Goal: Use online tool/utility: Utilize a website feature to perform a specific function

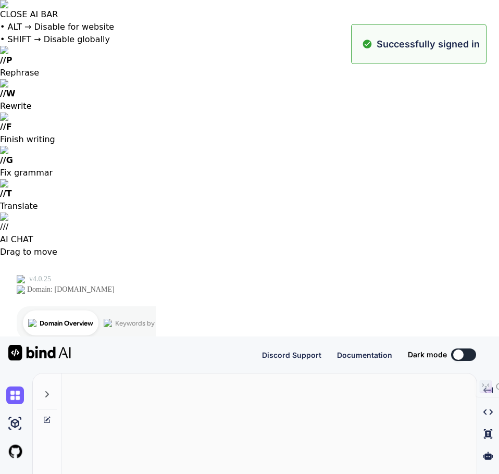
type textarea "x"
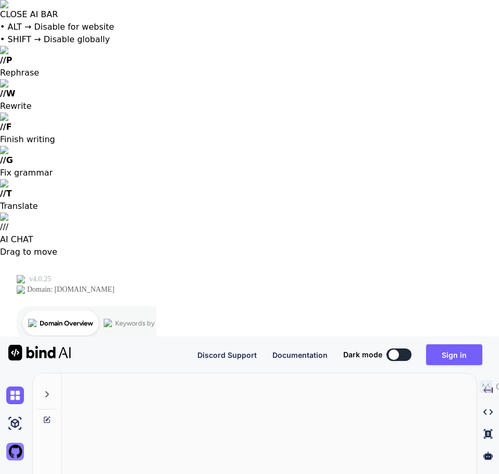
click at [16, 443] on img at bounding box center [15, 452] width 18 height 18
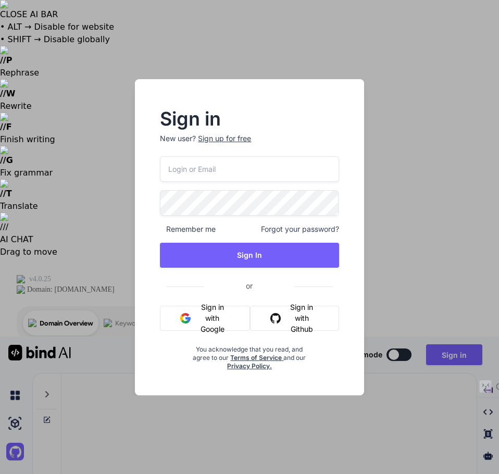
type input "fulltimedigitalagency@gmail.com"
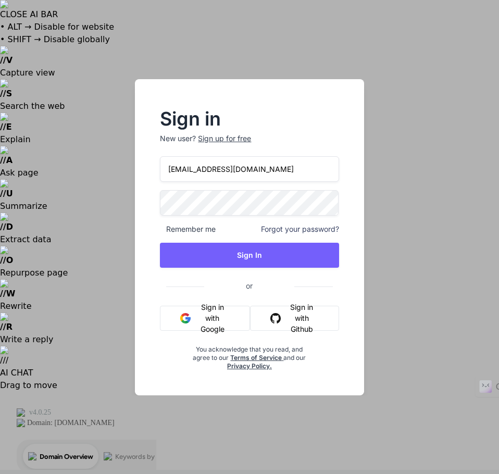
click at [20, 90] on div "Sign in New user? Sign up for free fulltimedigitalagency@gmail.com Remember me …" at bounding box center [249, 237] width 499 height 474
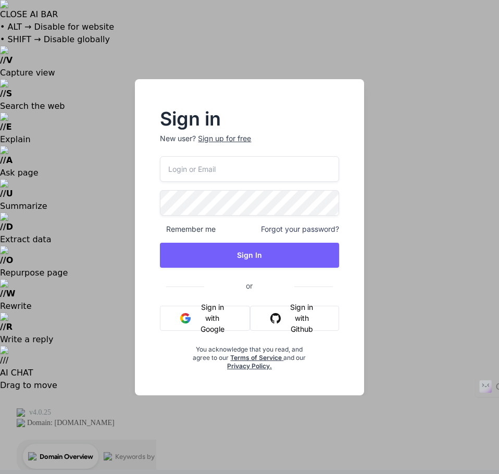
type input "fulltimedigitalagency@gmail.com"
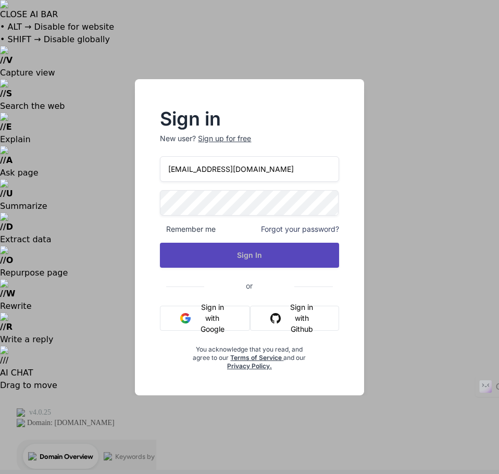
click at [221, 258] on button "Sign In" at bounding box center [249, 255] width 179 height 25
click at [255, 248] on button "Sign In" at bounding box center [249, 255] width 179 height 25
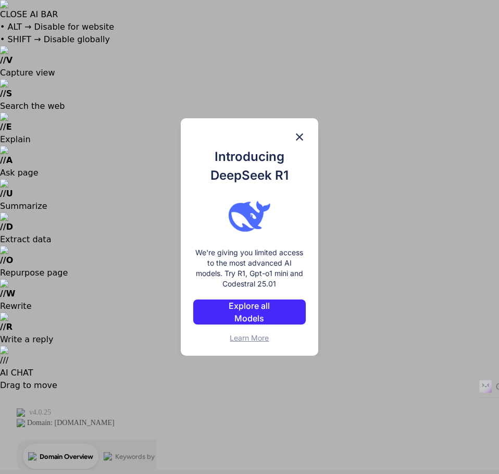
click at [248, 308] on p "Explore all Models" at bounding box center [249, 312] width 72 height 25
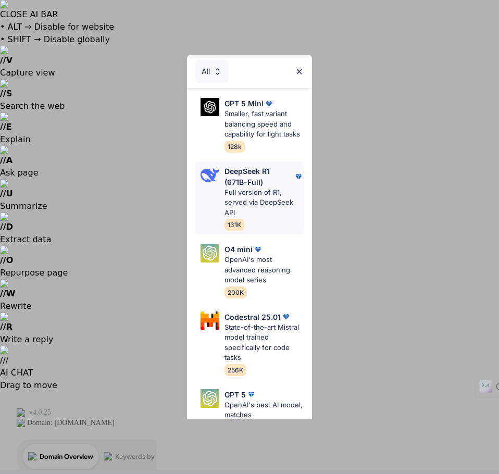
click at [236, 205] on p "Full version of R1, served via DeepSeek API" at bounding box center [263, 203] width 79 height 31
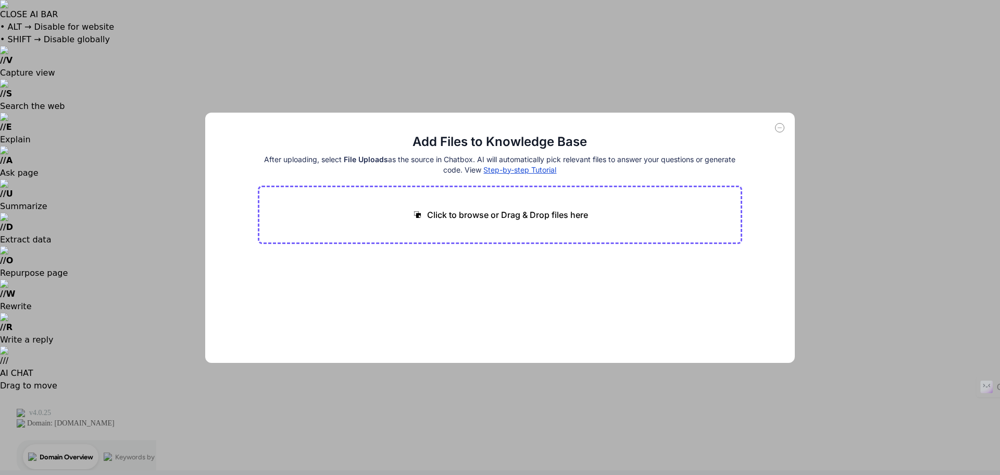
click at [21, 130] on div "Add Files to Knowledge Base After uploading, select File Uploads as the source …" at bounding box center [500, 237] width 1000 height 475
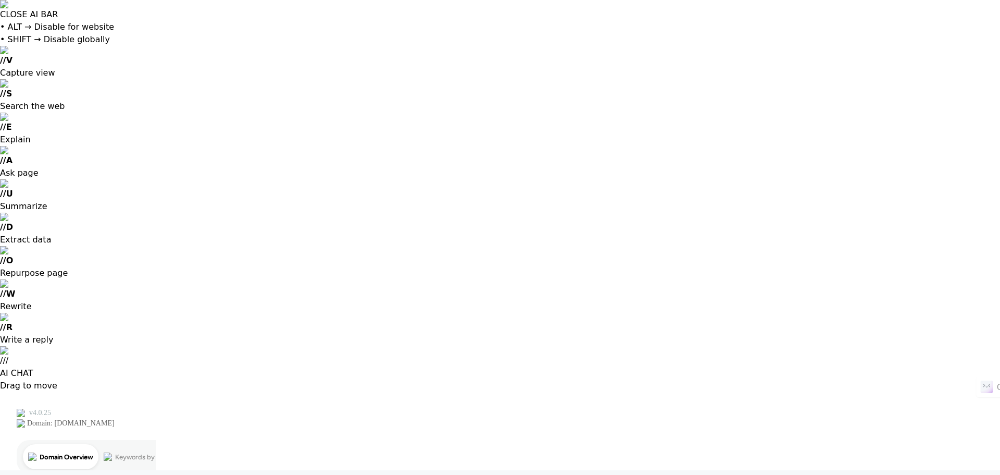
type textarea "x"
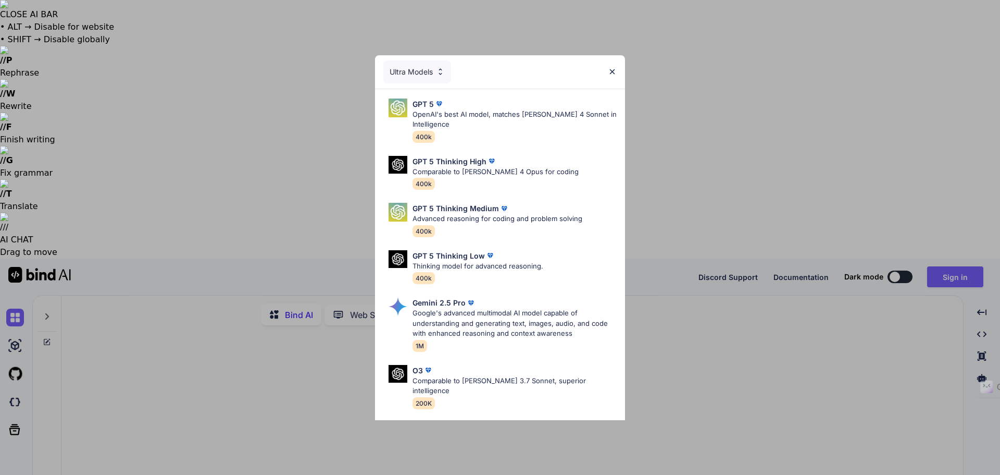
type textarea "x"
click at [504, 345] on div "Gemini 2.5 Pro Google's advanced multimodal AI model capable of understanding a…" at bounding box center [515, 324] width 204 height 54
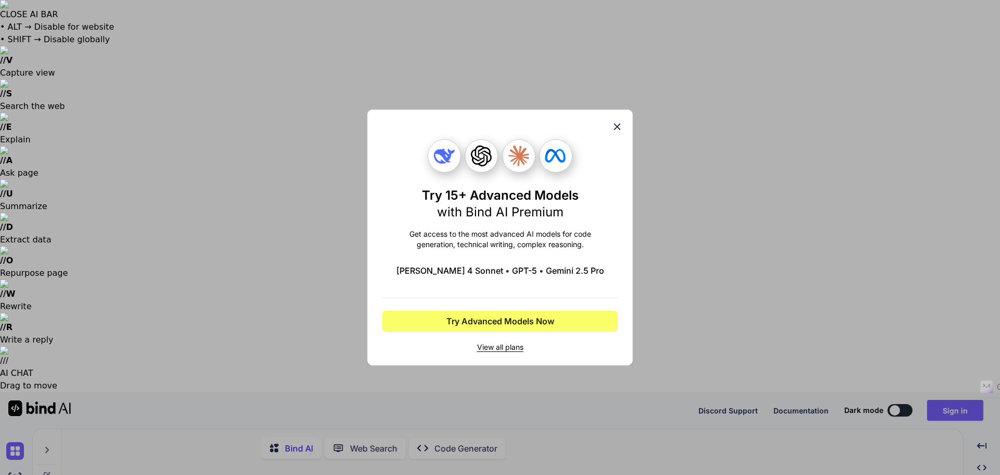
click at [970, 10] on div "Try 15+ Advanced Models with Bind AI Premium Get access to the most advanced AI…" at bounding box center [500, 237] width 1000 height 475
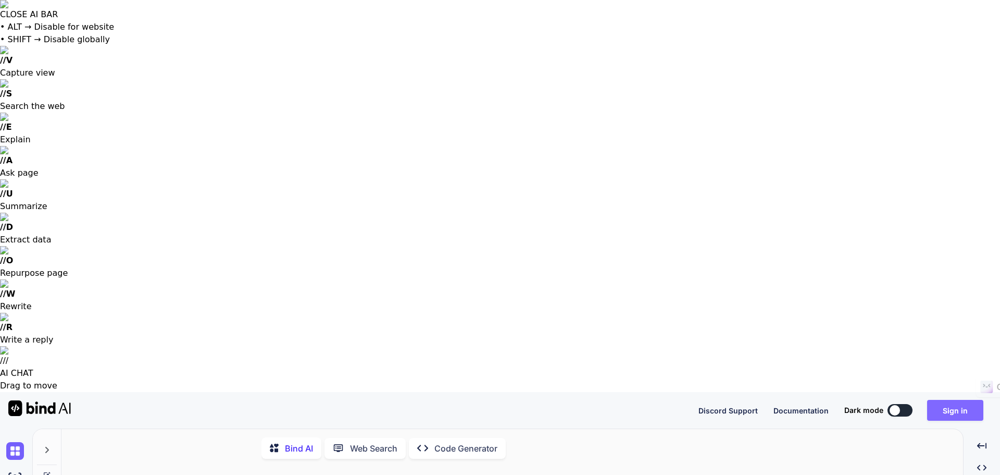
click at [948, 400] on button "Sign in" at bounding box center [955, 410] width 56 height 21
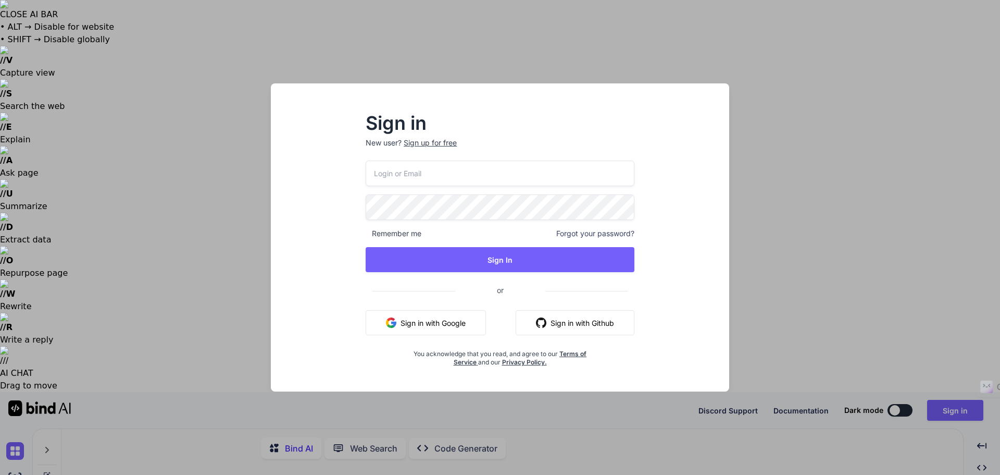
click at [595, 177] on input "email" at bounding box center [500, 173] width 269 height 26
type input "fulltimedigitalagency@gmail.com"
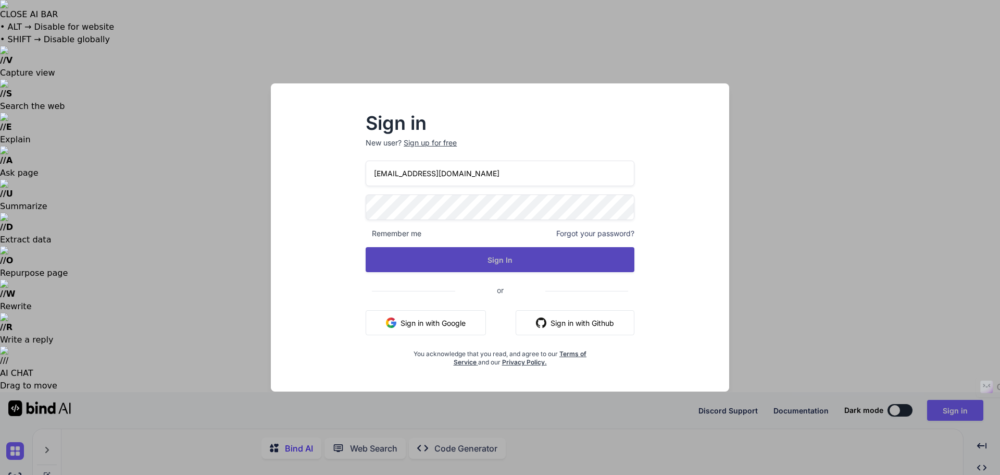
click at [551, 249] on button "Sign In" at bounding box center [500, 259] width 269 height 25
click at [485, 263] on button "Sign In" at bounding box center [500, 259] width 269 height 25
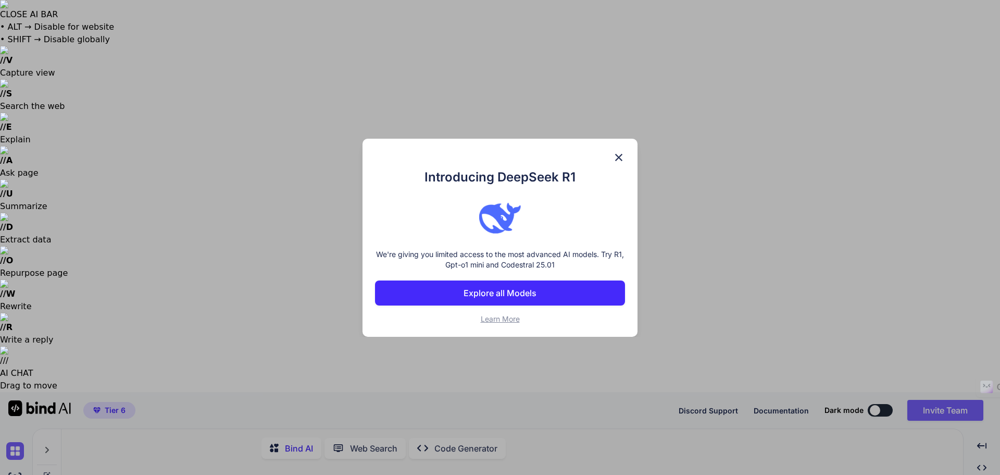
click at [509, 297] on p "Explore all Models" at bounding box center [500, 292] width 73 height 13
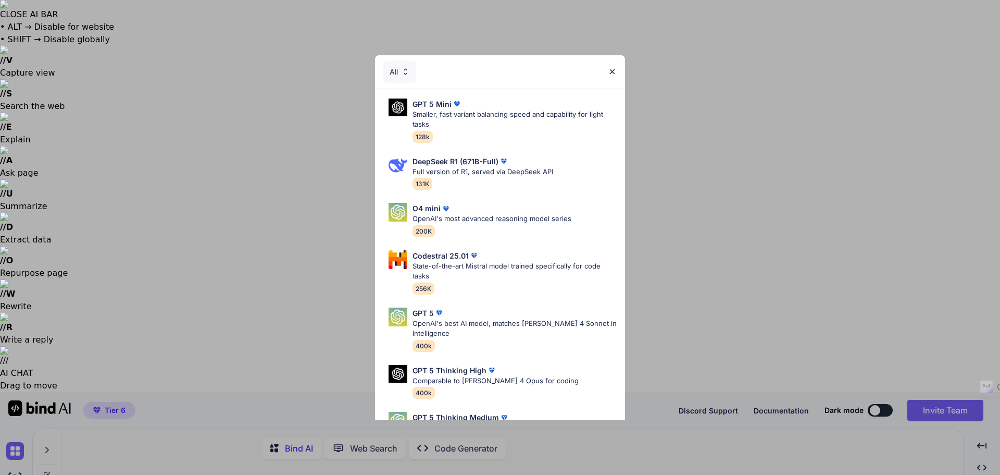
drag, startPoint x: 620, startPoint y: 339, endPoint x: 513, endPoint y: 337, distance: 106.8
click at [513, 337] on p "OpenAI's best AI model, matches [PERSON_NAME] 4 Sonnet in Intelligence" at bounding box center [515, 328] width 204 height 20
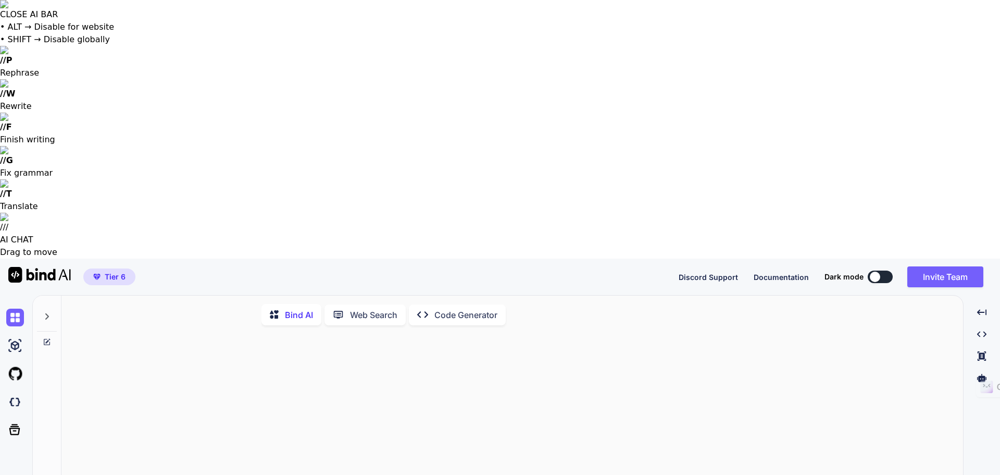
type textarea "x"
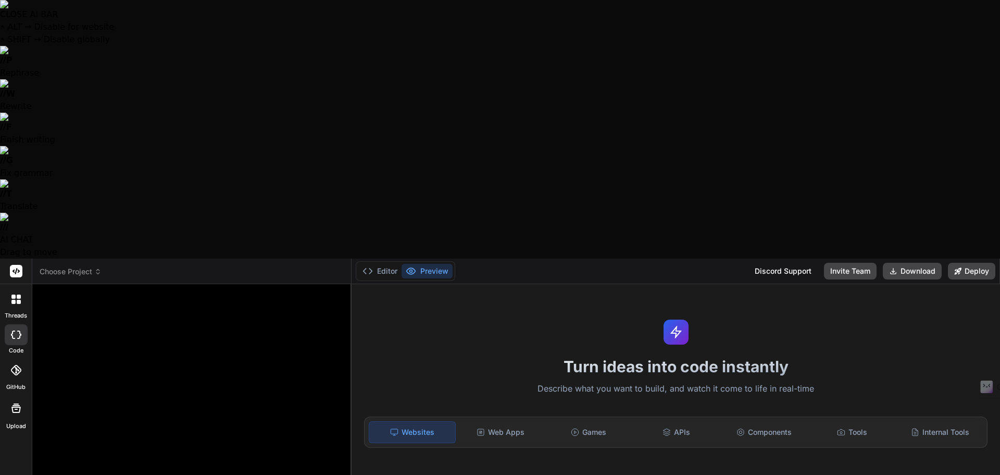
type textarea "x"
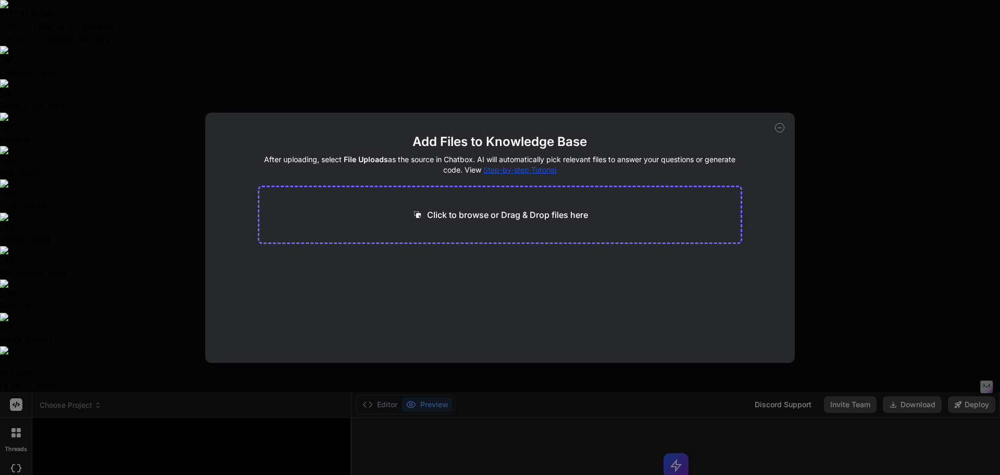
click at [784, 130] on div "Add Files to Knowledge Base After uploading, select File Uploads as the source …" at bounding box center [500, 238] width 590 height 250
click at [778, 121] on div "Add Files to Knowledge Base After uploading, select File Uploads as the source …" at bounding box center [500, 238] width 590 height 250
click at [778, 127] on icon at bounding box center [779, 127] width 9 height 9
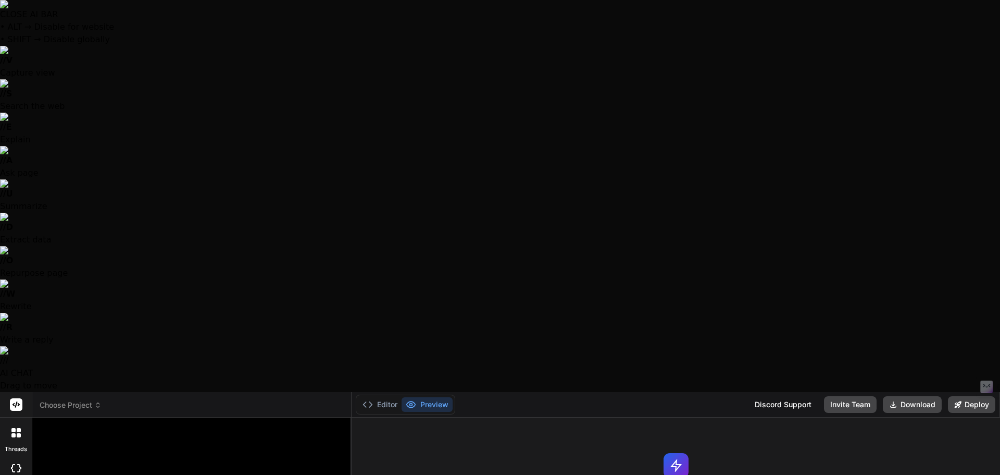
click at [82, 440] on div at bounding box center [500, 237] width 1000 height 475
click at [22, 421] on div at bounding box center [16, 432] width 22 height 22
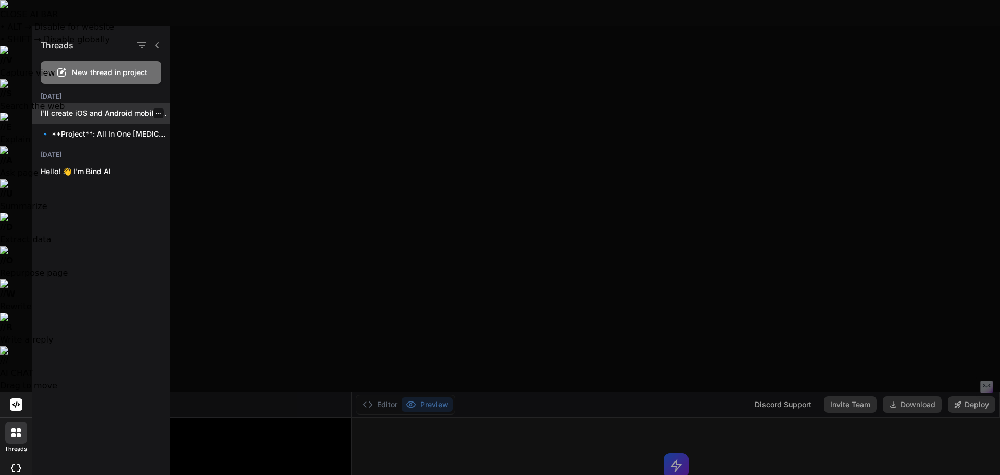
click at [89, 117] on p "I'll create iOS and Android mobile apps..." at bounding box center [105, 113] width 129 height 10
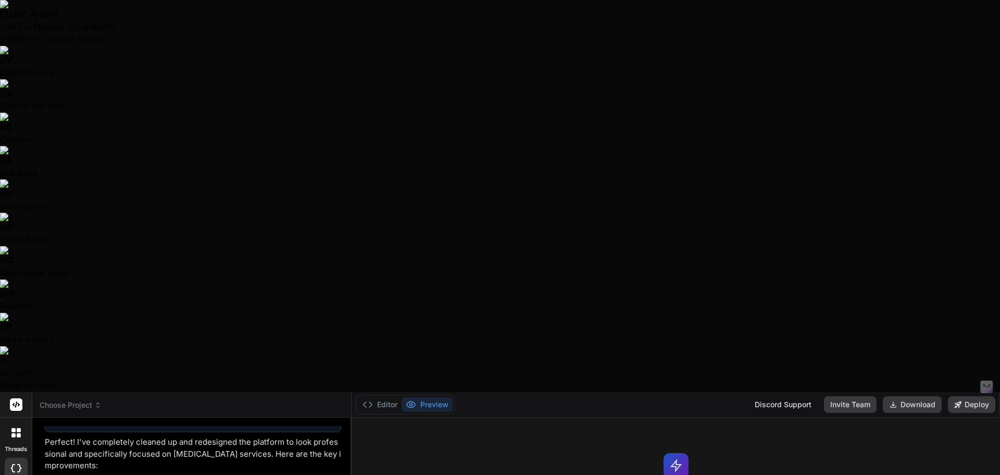
scroll to position [2487, 0]
click at [368, 357] on div at bounding box center [500, 237] width 1000 height 475
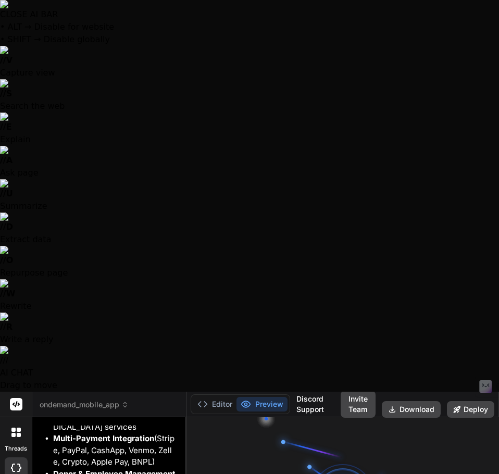
scroll to position [4227, 0]
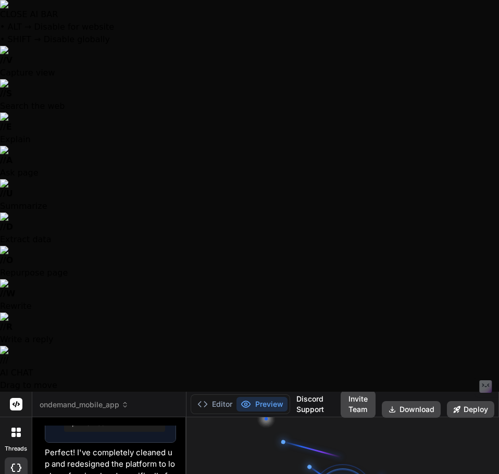
drag, startPoint x: 221, startPoint y: 385, endPoint x: 356, endPoint y: 426, distance: 141.0
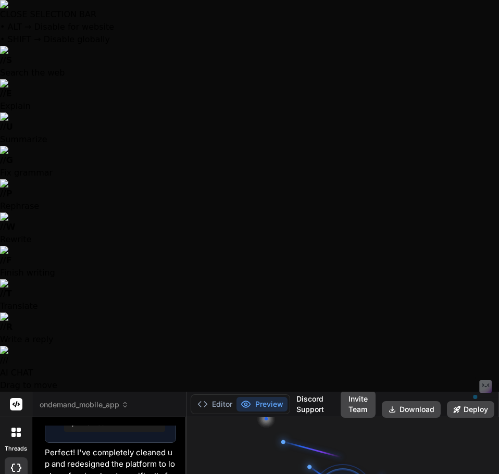
scroll to position [198, 0]
copy div "Be Specific & Concrete Define what you want to build clearly. Describe the func…"
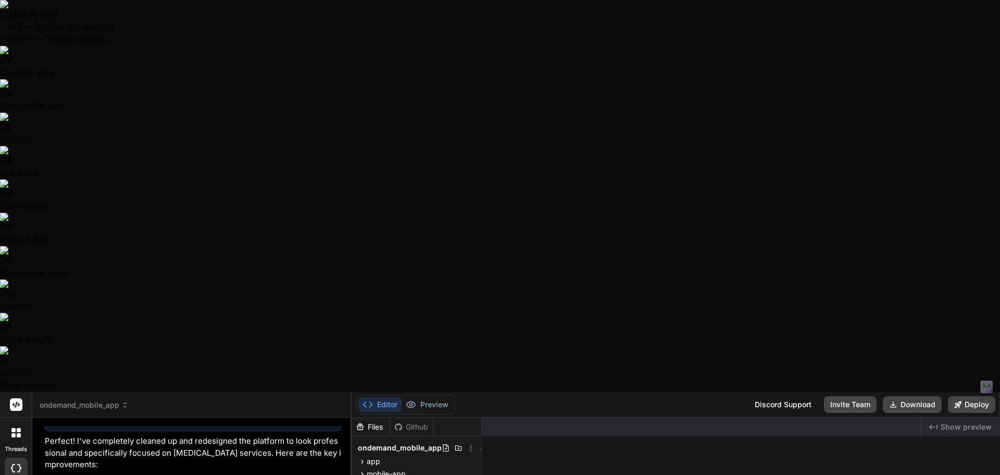
click at [439, 394] on div "Editor Preview Disabled until preview for your project is generated" at bounding box center [405, 404] width 99 height 20
click at [969, 396] on button "Deploy" at bounding box center [971, 404] width 47 height 17
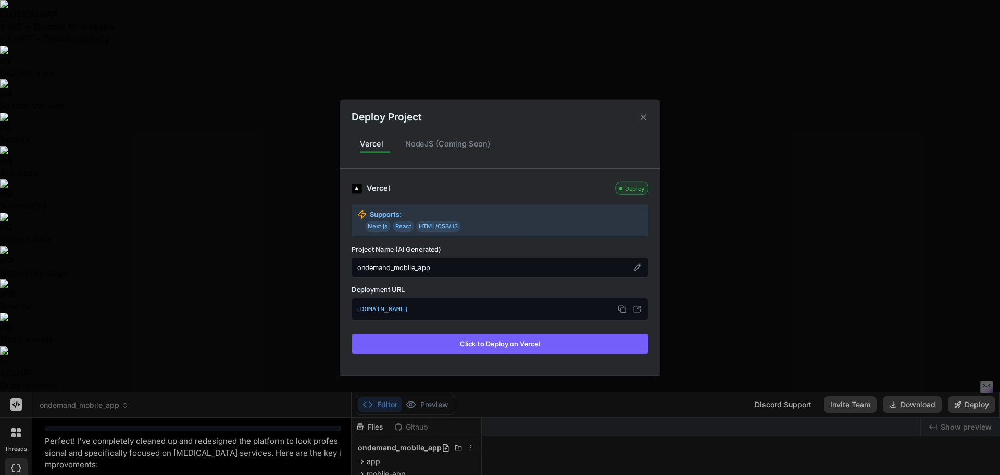
click at [582, 343] on button "Click to Deploy on Vercel" at bounding box center [500, 343] width 297 height 20
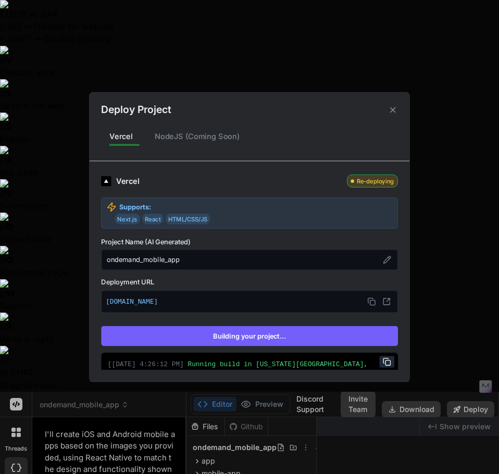
scroll to position [158, 0]
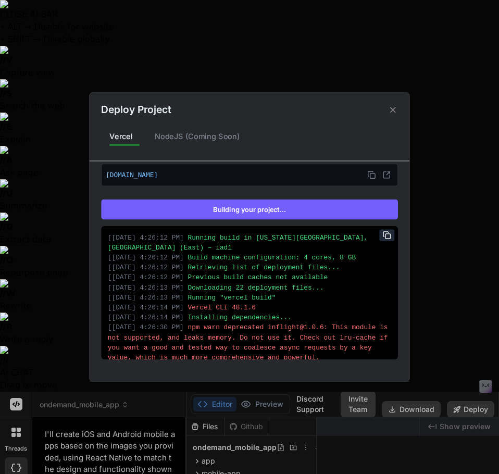
click at [320, 214] on button "Building your project..." at bounding box center [249, 209] width 297 height 20
click at [320, 209] on button "Building your project..." at bounding box center [249, 209] width 297 height 20
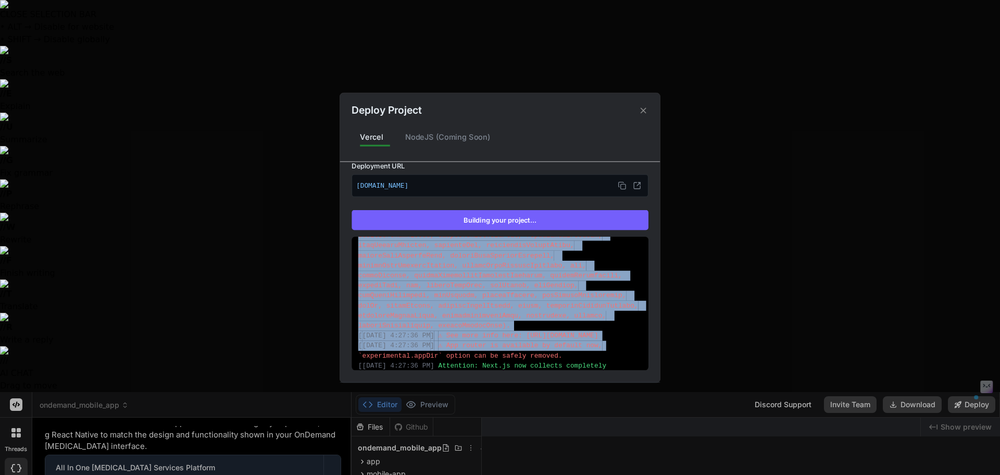
scroll to position [626, 0]
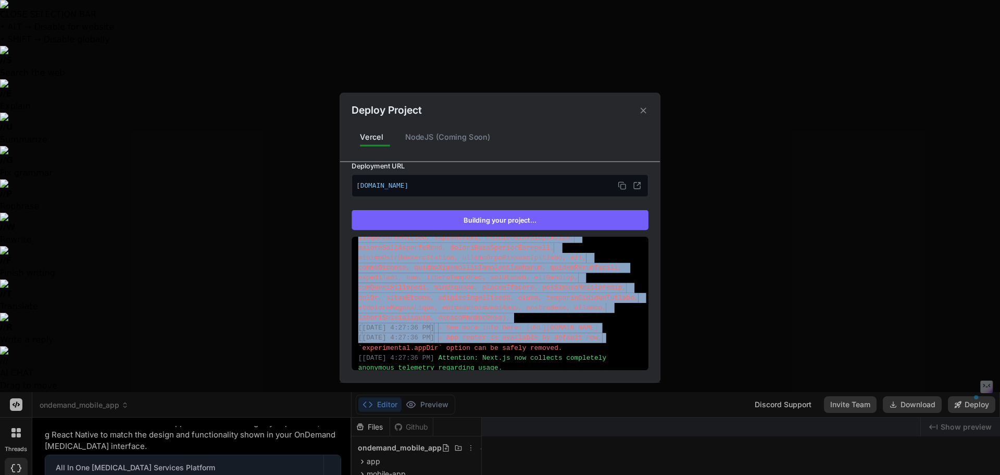
drag, startPoint x: 449, startPoint y: 241, endPoint x: 601, endPoint y: 354, distance: 189.1
click at [601, 354] on div "[ 9/28/2025, 4:27:12 PM ] Running build in Washington, D.C., USA (East) – iad1 …" at bounding box center [500, 302] width 297 height 133
click at [601, 353] on div "[ 9/28/2025, 4:27:36 PM ] ⚠ App router is available by default now, `experiment…" at bounding box center [499, 343] width 283 height 20
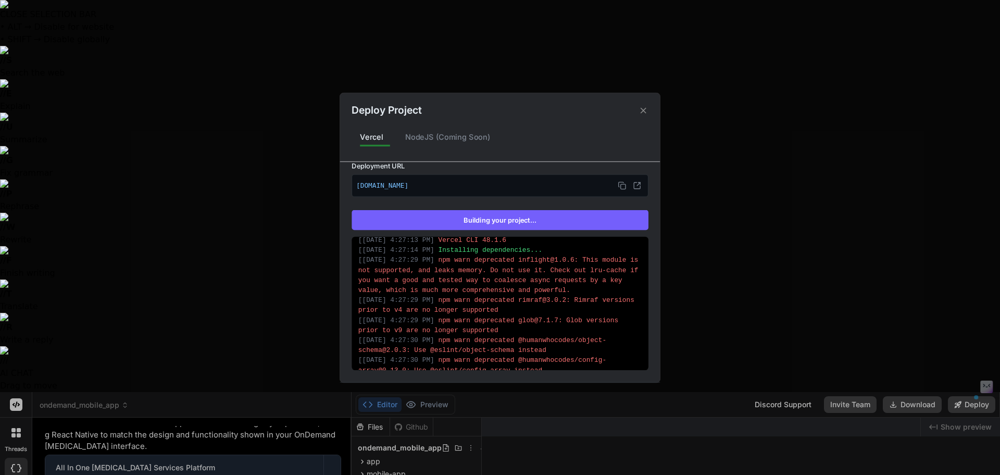
scroll to position [93, 0]
drag, startPoint x: 550, startPoint y: 355, endPoint x: 358, endPoint y: 247, distance: 219.5
click at [358, 247] on div "[ 9/28/2025, 4:27:12 PM ] Running build in Washington, D.C., USA (East) – iad1 …" at bounding box center [500, 302] width 297 height 133
copy div "[ 9/28/2025, 4:27:13 PM ] Vercel CLI 48.1.6 [ 9/28/2025, 4:27:14 PM ] Installin…"
click at [625, 345] on div "[ 9/28/2025, 4:27:30 PM ] npm warn deprecated @humanwhocodes/object-schema@2.0.…" at bounding box center [499, 349] width 283 height 20
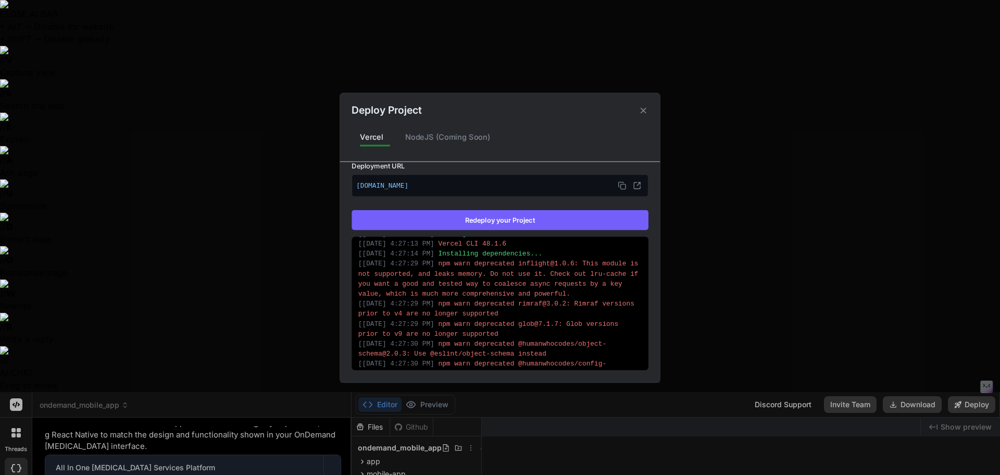
click at [643, 364] on div "Vercel Deployed Supports: Next.js React HTML/CSS/JS Project Name (AI Generated)…" at bounding box center [500, 265] width 320 height 208
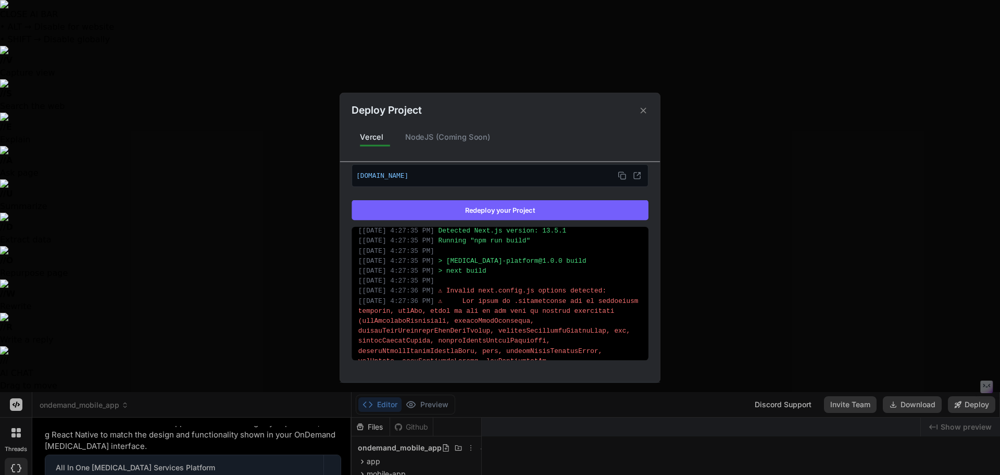
scroll to position [322, 0]
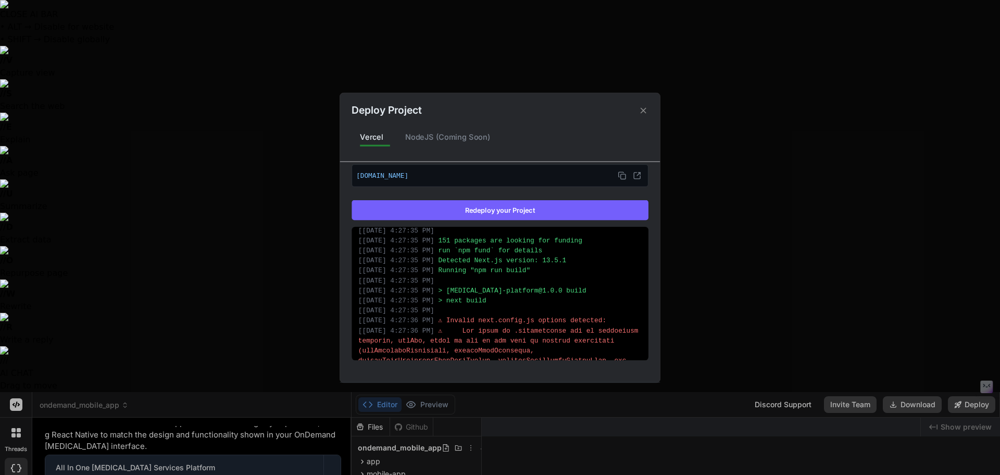
click at [165, 408] on div "Deploy Project Vercel NodeJS (Coming Soon) Vercel Deployed Supports: Next.js Re…" at bounding box center [500, 237] width 1000 height 475
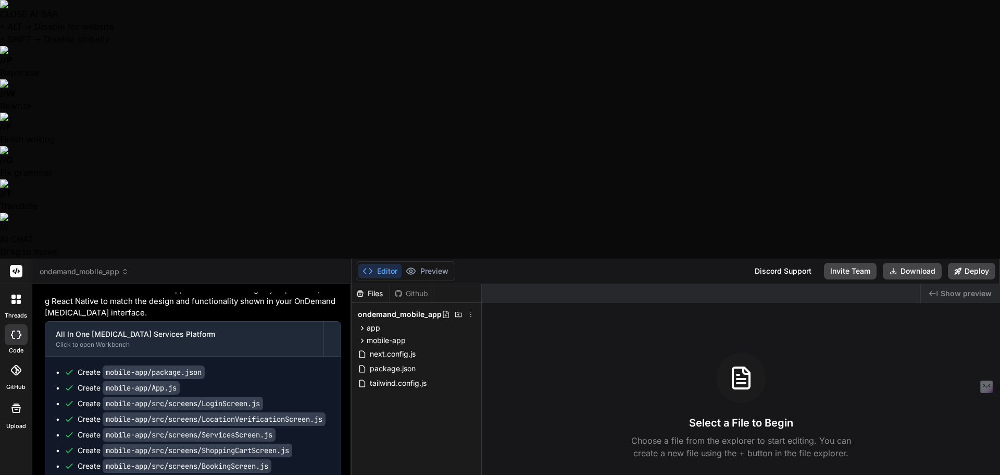
type textarea "x"
type textarea "P"
type textarea "x"
type textarea "Pl"
type textarea "x"
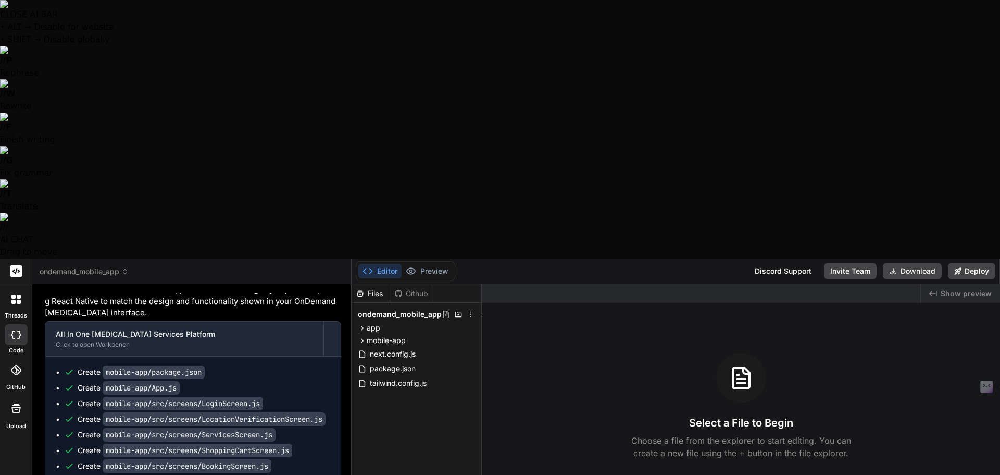
type textarea "Ple"
type textarea "x"
type textarea "Ples"
type textarea "x"
type textarea "Plesa"
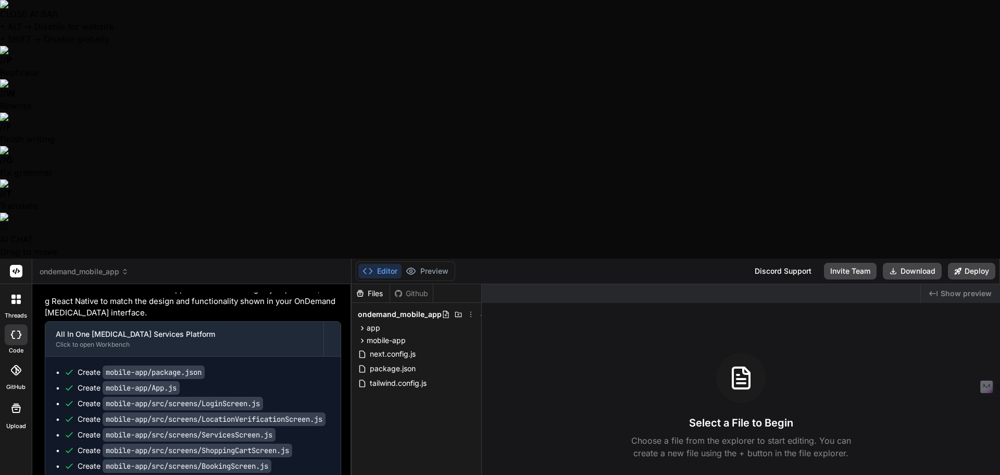
type textarea "x"
type textarea "Plesae"
type textarea "x"
type textarea "Plesae f"
type textarea "x"
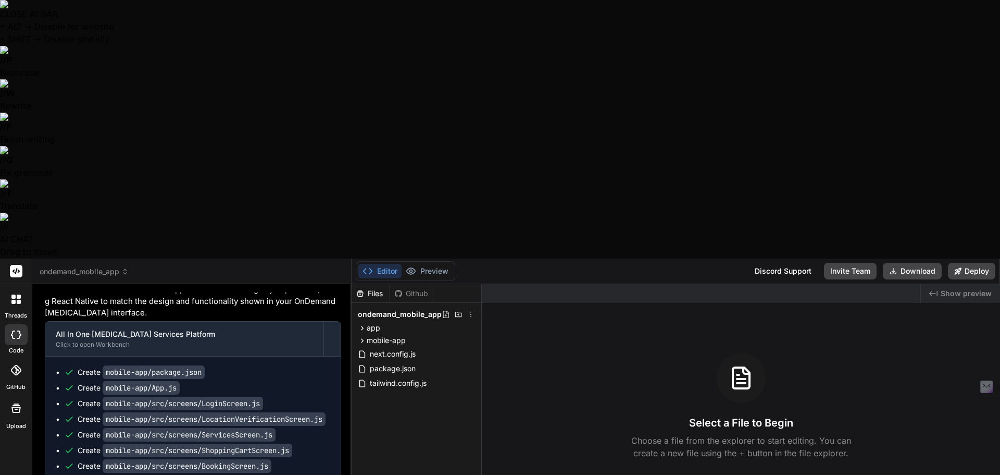
type textarea "Plesae fix"
type textarea "x"
type textarea "Plesae fix"
type textarea "x"
type textarea "Plesae fix t"
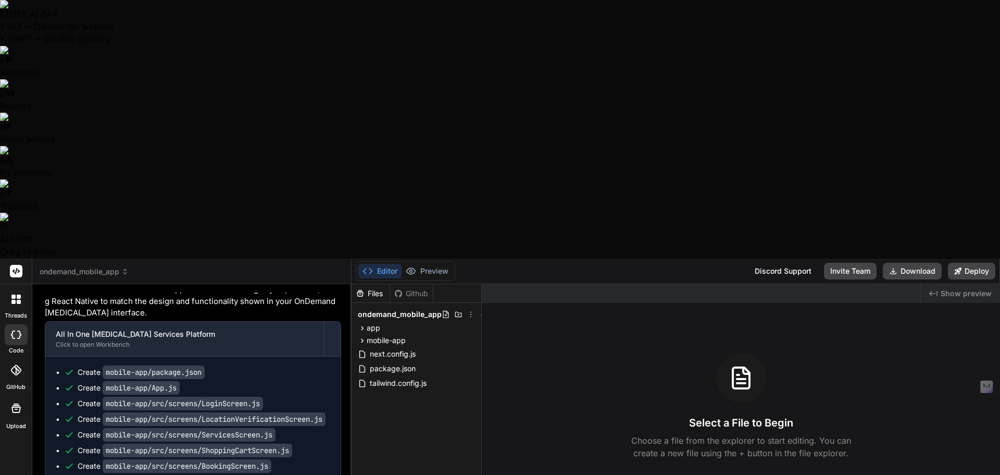
type textarea "x"
type textarea "Plesae fix tho"
type textarea "x"
type textarea "Plesae fix thos"
type textarea "x"
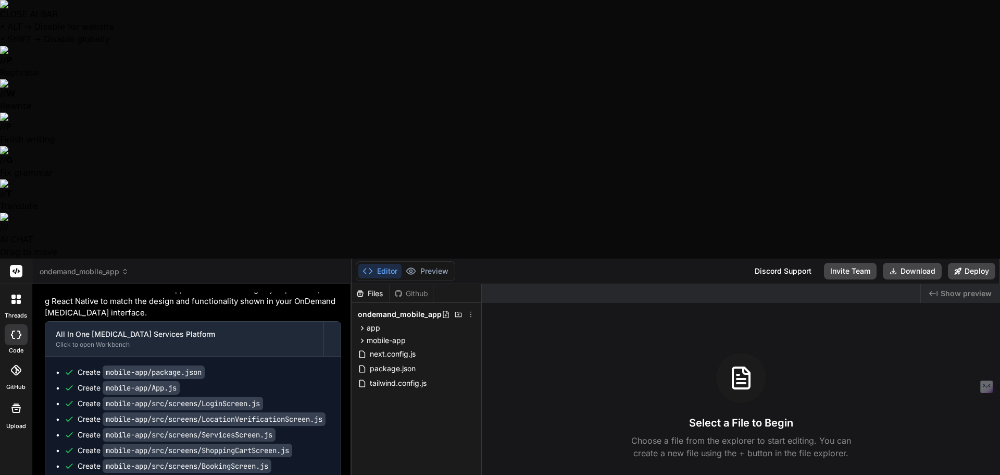
type textarea "Plesae fix those"
type textarea "x"
type textarea "Plesae fix those"
type textarea "x"
type textarea "Plesae fix those i"
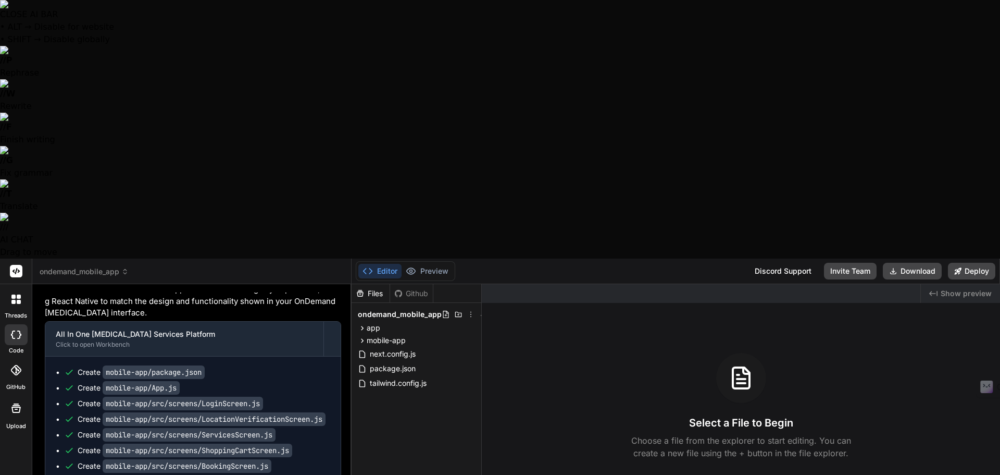
type textarea "x"
type textarea "Plesae fix those is"
type textarea "x"
type textarea "Plesae fix those iss"
type textarea "x"
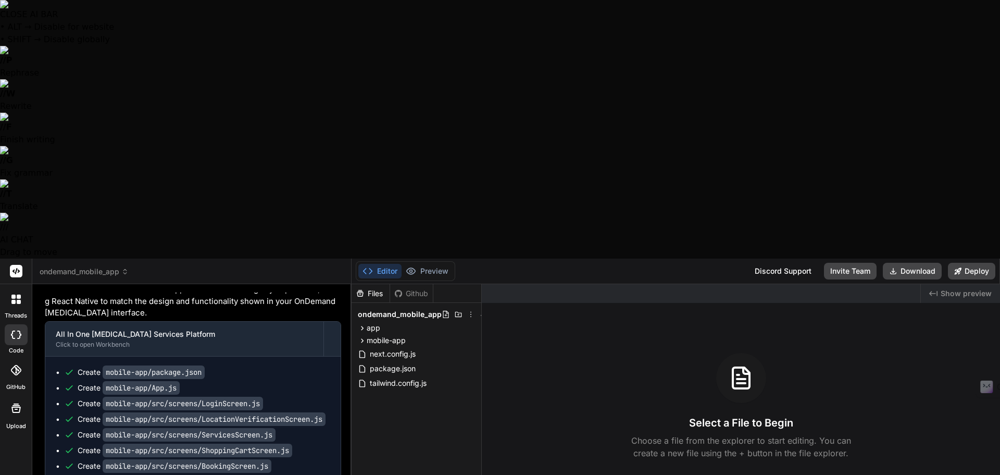
type textarea "Plesae fix those issu"
type textarea "x"
type textarea "Plesae fix those issue"
type textarea "x"
type textarea "Plesae fix those issues"
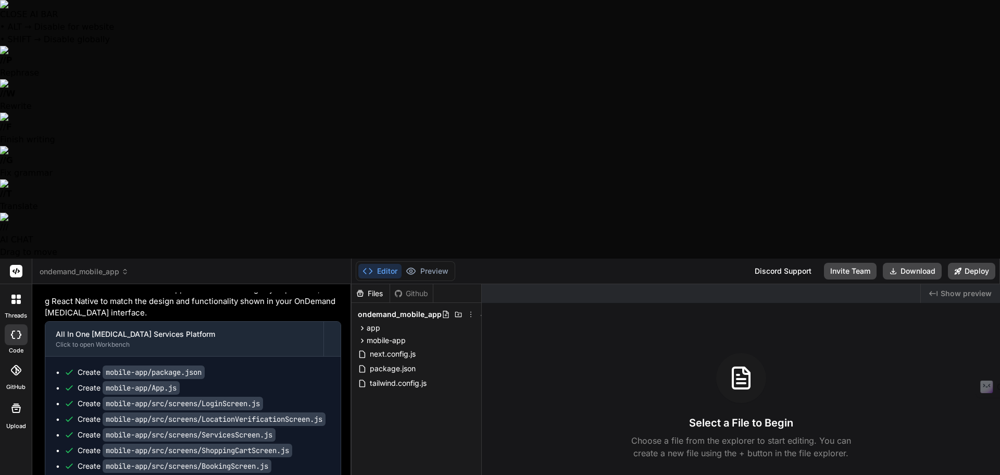
type textarea "x"
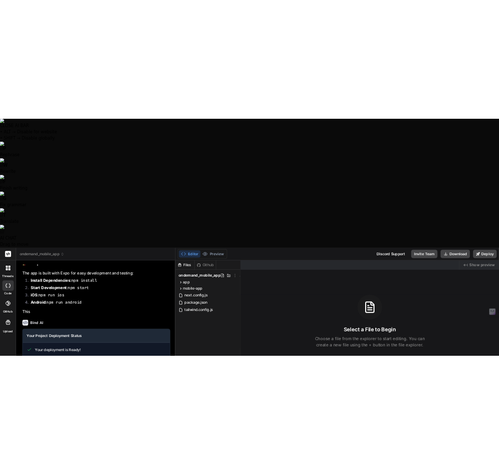
scroll to position [4040, 0]
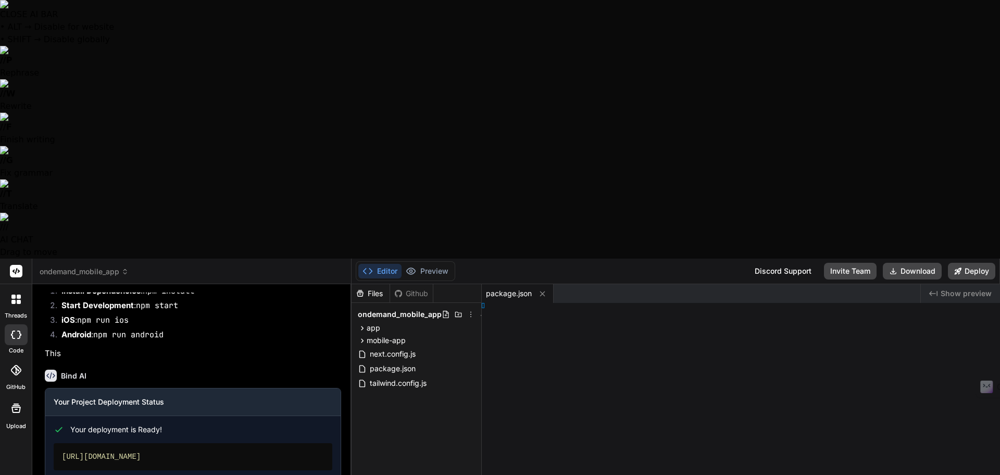
type textarea "x"
type textarea "r> ); }"
type textarea "x"
type textarea "'], }; };"
type textarea "x"
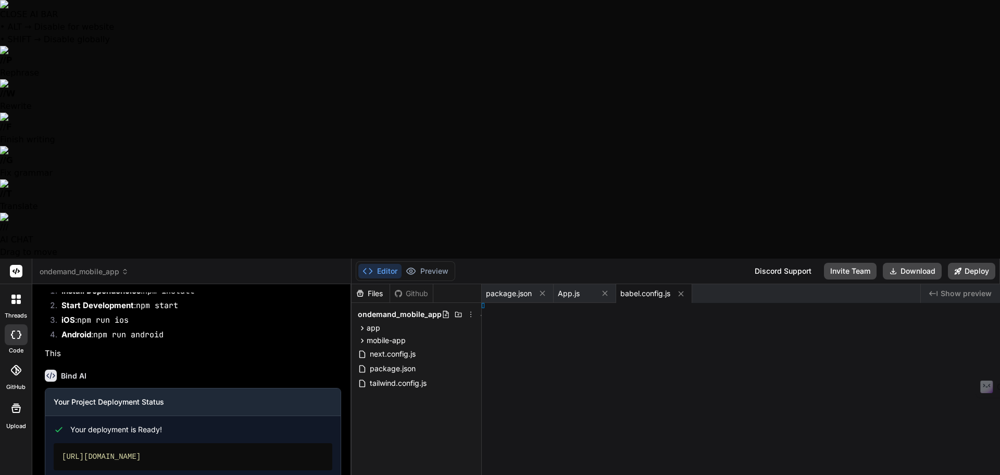
type textarea "module.exports = function(api) { api.cache(true); return { presets: ['babel-pre…"
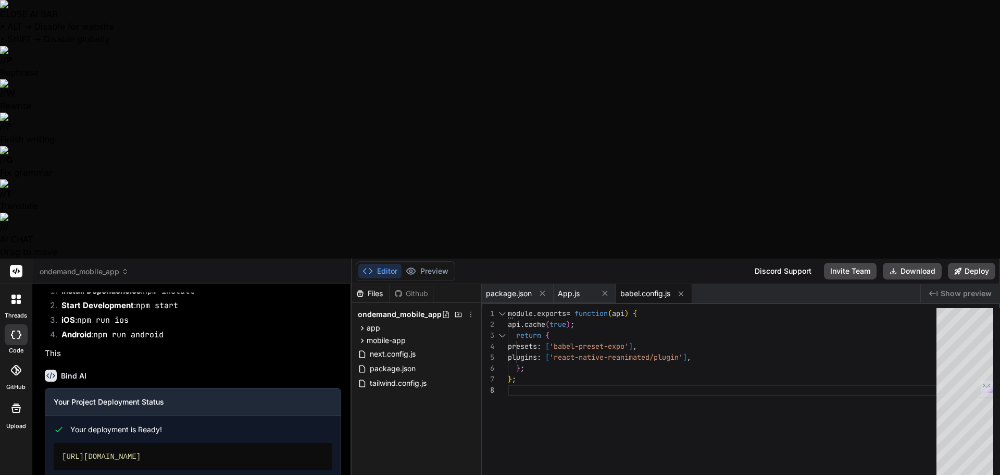
type textarea "x"
type textarea "}); export default LoginScreen;"
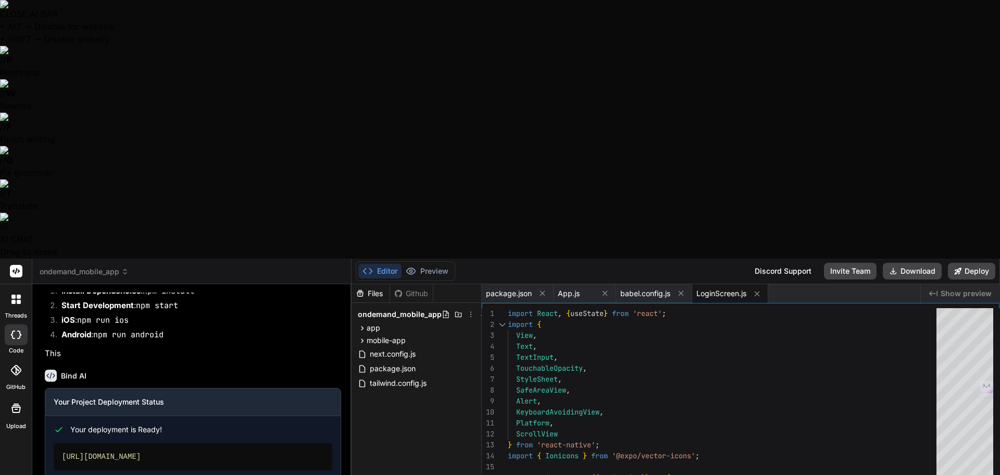
type textarea "x"
type textarea "policyText: { color: '#374151', fontSize: 12, marginBottom: 4, }, }); export de…"
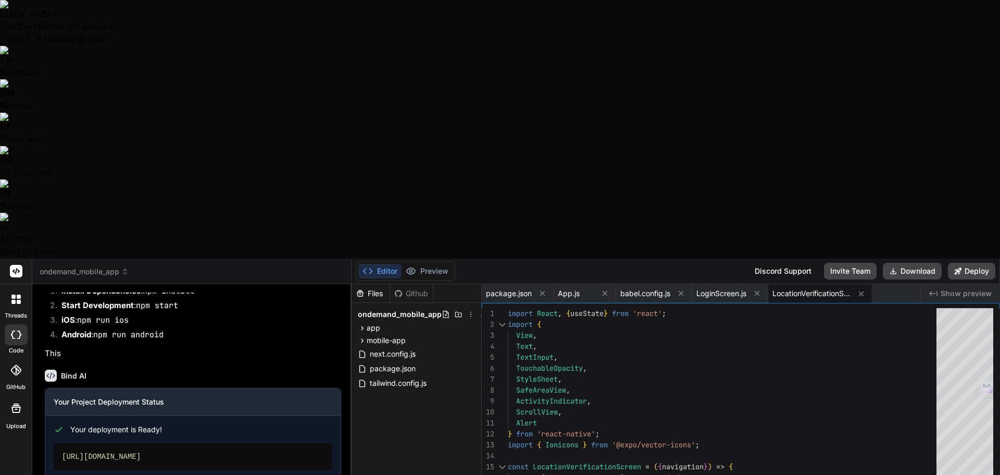
type textarea "x"
type textarea "marginBottom: 4, }, }); export default LocationVerificationScreen;"
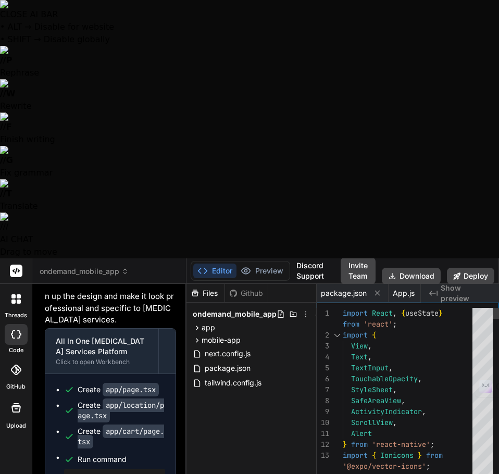
scroll to position [6875, 0]
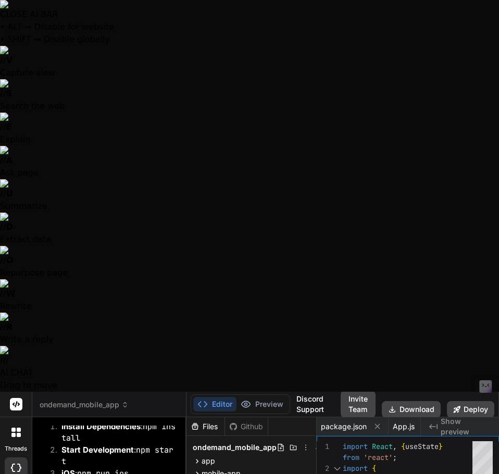
type textarea "x"
type textarea "export default DashboardScreen;"
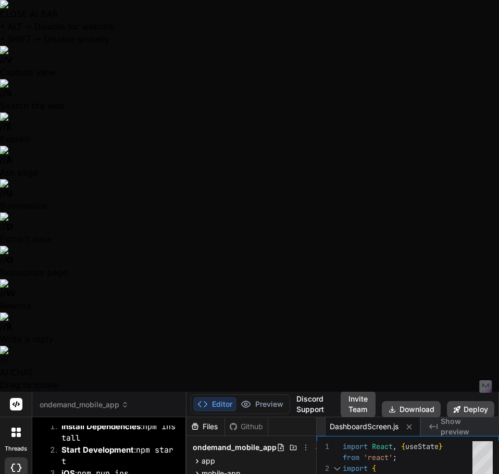
type textarea "x"
type textarea "export default BookingScreen;"
type textarea "x"
type textarea "}); export default PaymentScreen;"
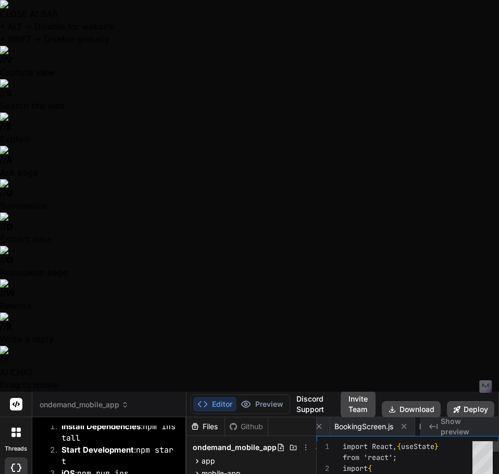
scroll to position [0, 646]
type textarea "x"
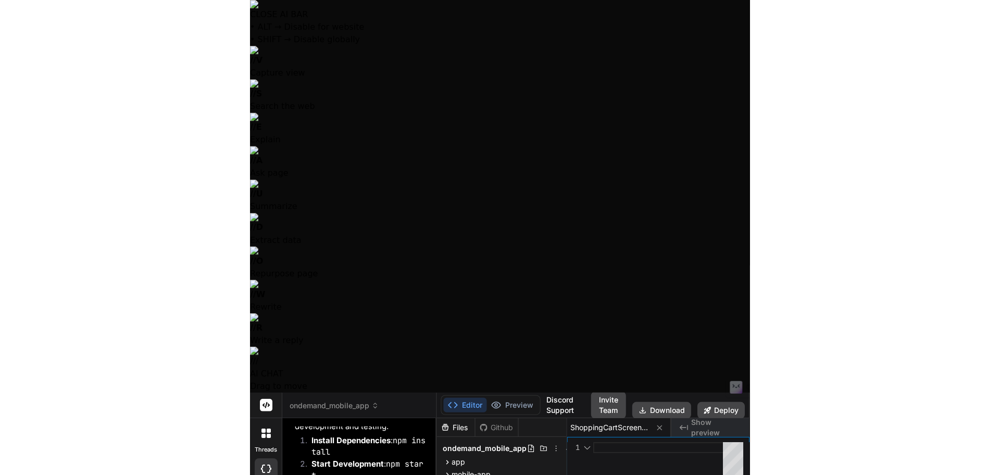
scroll to position [6907, 0]
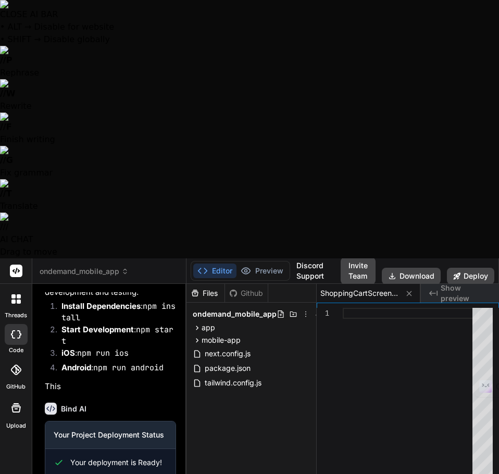
type textarea "x"
type textarea "P"
type textarea "x"
type textarea "Ple"
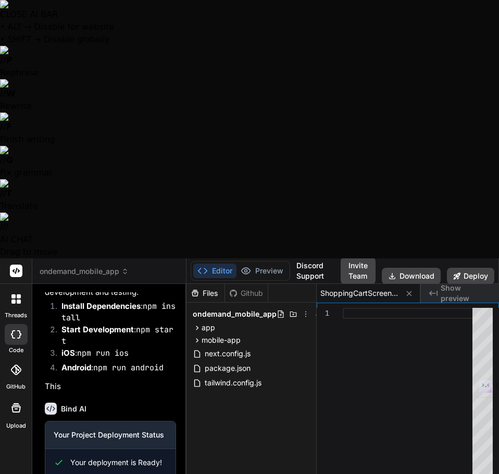
type textarea "x"
type textarea "Plea"
type textarea "x"
type textarea "Please"
type textarea "x"
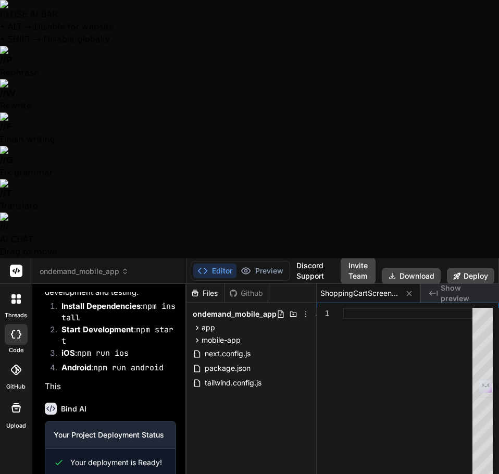
type textarea "Please"
type textarea "x"
type textarea "Please f"
type textarea "x"
type textarea "Please fi"
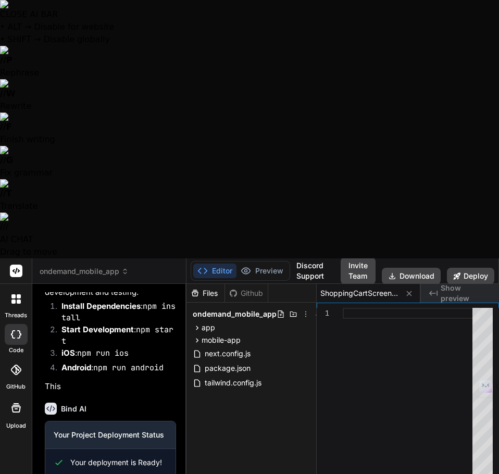
type textarea "x"
type textarea "Please fix"
type textarea "x"
type textarea "Please fix"
type textarea "x"
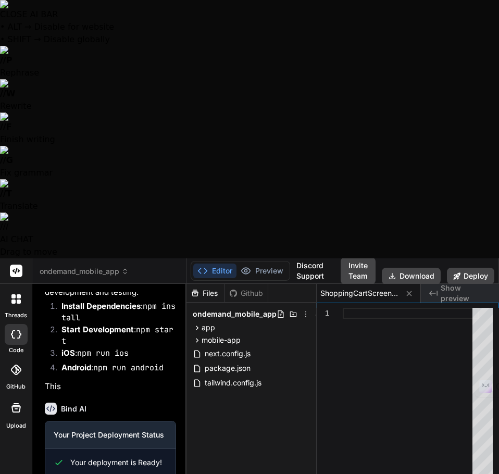
type textarea "Please fix i"
type textarea "x"
type textarea "Please fix it"
type textarea "x"
type textarea "Please fix ith"
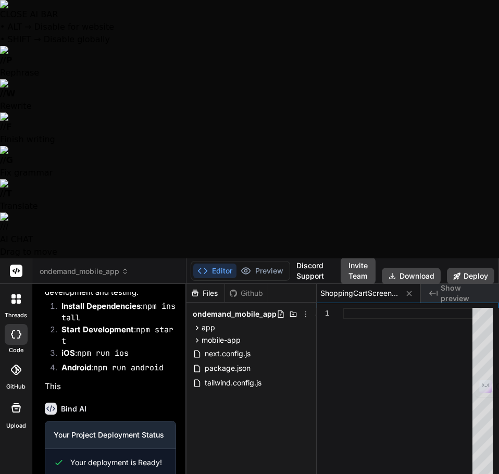
type textarea "x"
type textarea "Please fix it"
type textarea "x"
type textarea "Please fix i"
type textarea "x"
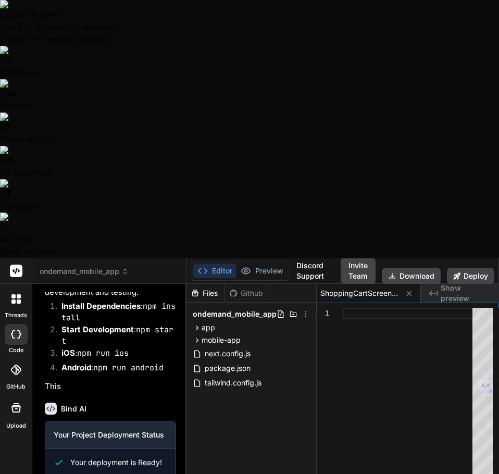
type textarea "Please fix"
type textarea "x"
type textarea "Please fix i"
type textarea "x"
type textarea "Please fix it"
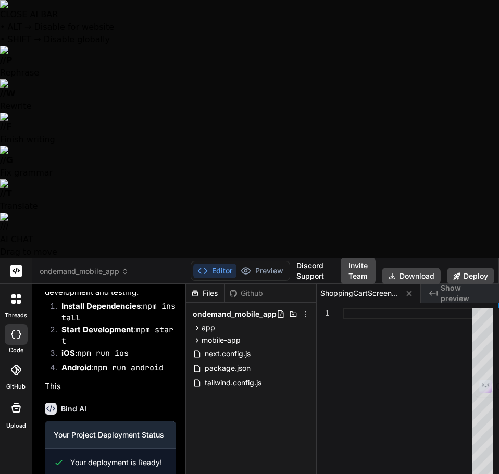
type textarea "x"
type textarea "Please fix it"
type textarea "x"
type textarea "Please fix it tt"
type textarea "x"
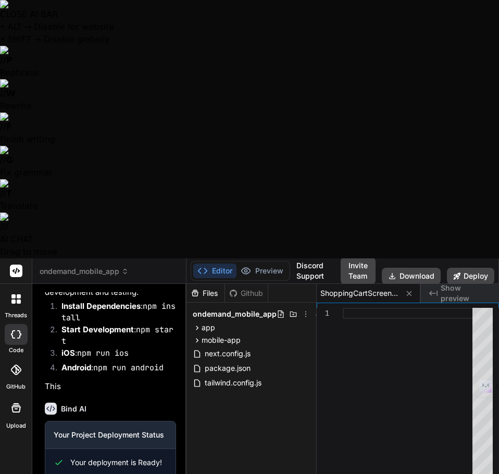
type textarea "Please fix it tth"
type textarea "x"
type textarea "Please fix it tthe"
type textarea "x"
type textarea "Please fix it tthe"
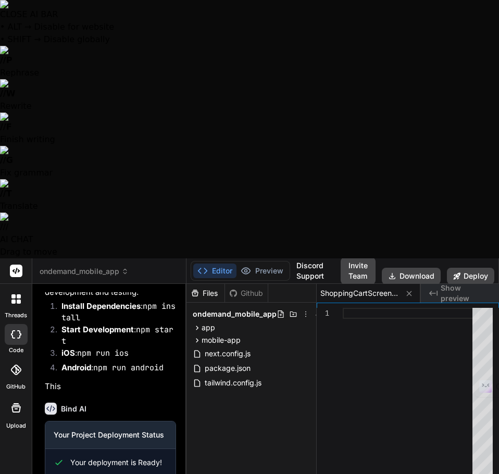
type textarea "x"
type textarea "Please fix it tthe r"
type textarea "x"
type textarea "Please fix it tthe re"
type textarea "x"
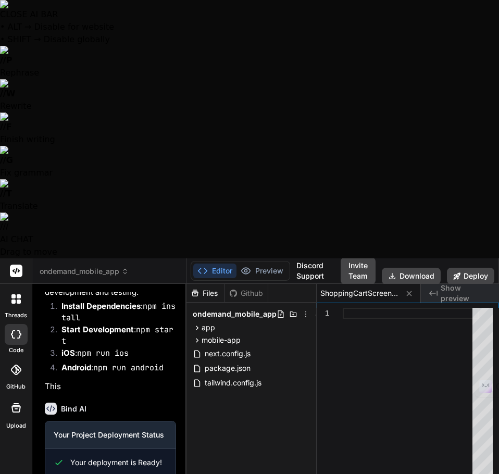
type textarea "Please fix it tthe rer"
type textarea "x"
type textarea "Please fix it tthe rer"
type textarea "x"
type textarea "Please fix it tthe re"
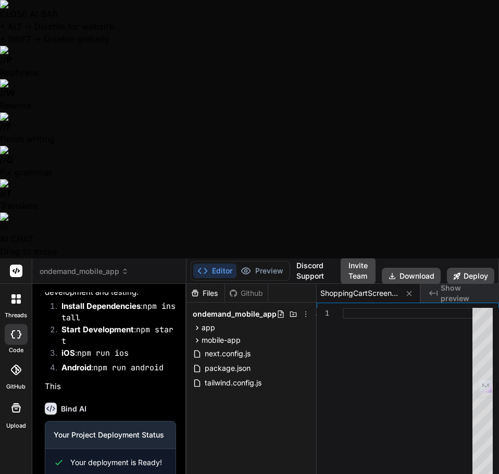
type textarea "x"
type textarea "Please fix it tthe r"
type textarea "x"
type textarea "Please fix it tthe"
type textarea "x"
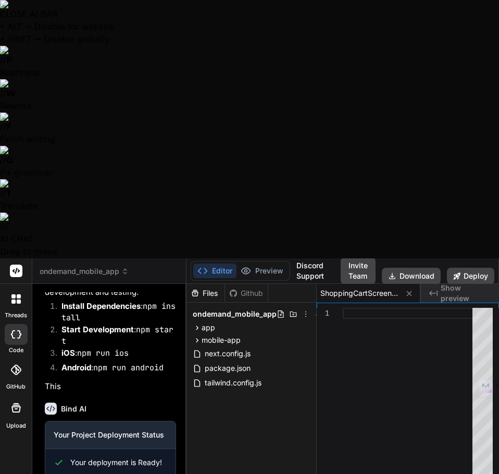
type textarea "Please fix it tthe e"
type textarea "x"
type textarea "Please fix it tthe"
type textarea "x"
type textarea "Please fix it tth"
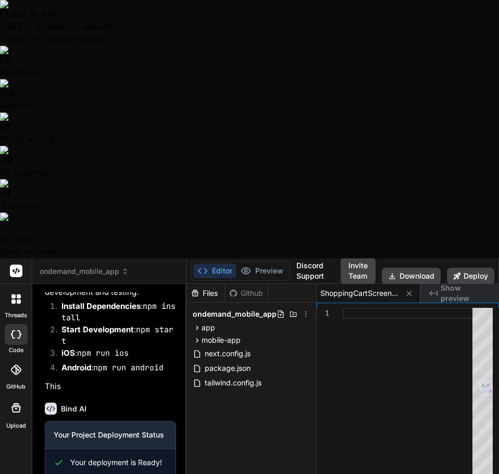
type textarea "x"
type textarea "Please fix it tt"
type textarea "x"
type textarea "Please fix it t"
type textarea "x"
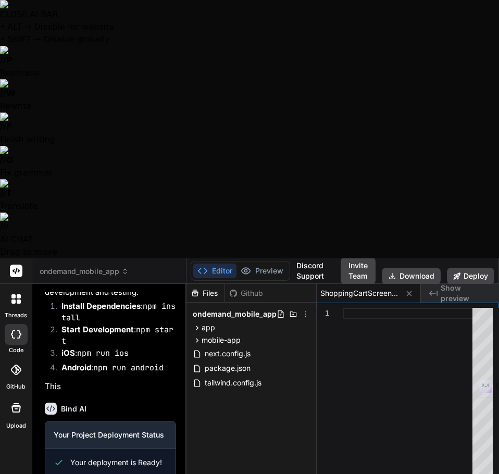
type textarea "Please fix it th"
type textarea "x"
type textarea "Please fix it the"
type textarea "x"
type textarea "Please fix it the"
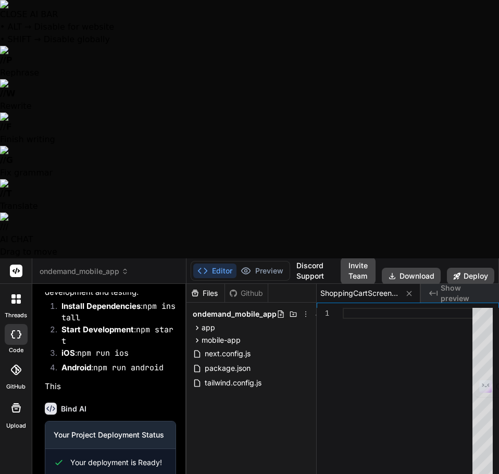
type textarea "x"
type textarea "Please fix it the e"
type textarea "x"
type textarea "Please fix it the er"
type textarea "x"
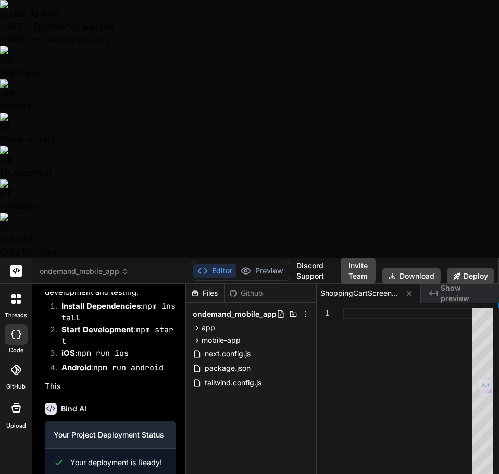
type textarea "Please fix it the err"
type textarea "x"
type textarea "Please fix it the erro"
type textarea "x"
type textarea "Please fix it the error"
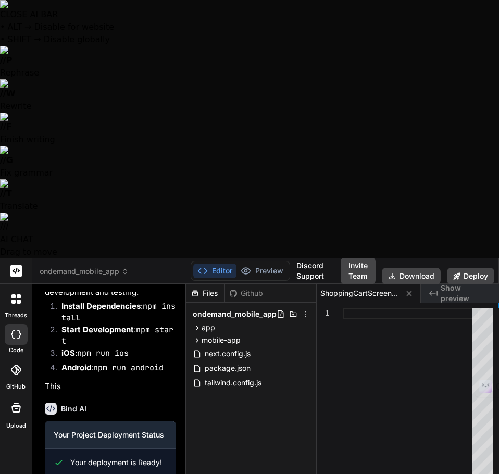
type textarea "x"
type textarea "Please fix it the error/is"
type textarea "x"
type textarea "Please fix it the error/iss"
type textarea "x"
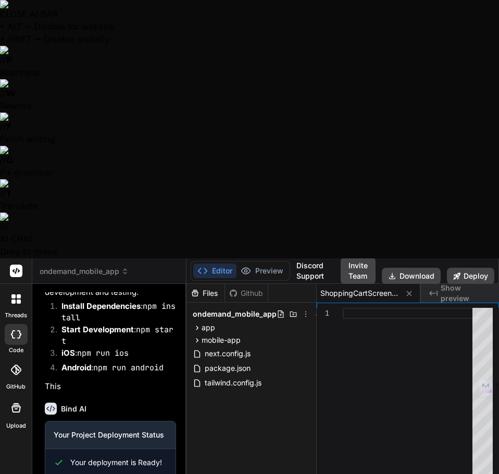
type textarea "Please fix it the error/issu"
type textarea "x"
type textarea "Please fix it the error/issue"
type textarea "x"
type textarea "Please fix it the error/issue"
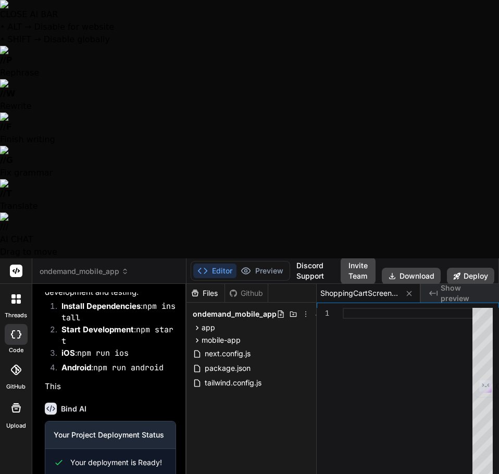
type textarea "x"
type textarea "Please fix it the error/issue y"
type textarea "x"
type textarea "Please fix it the error/issue yo"
type textarea "x"
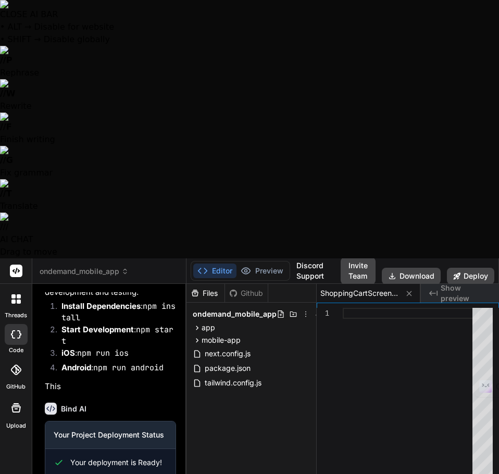
type textarea "Please fix it the error/issue you"
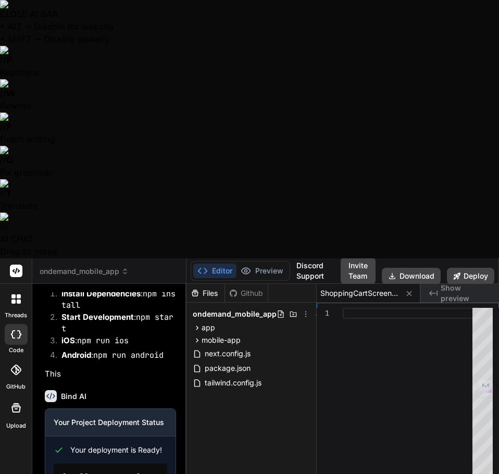
type textarea "x"
type textarea "Please fix it the error/issue you"
type textarea "x"
type textarea "Please fix it the error/issue you k"
type textarea "x"
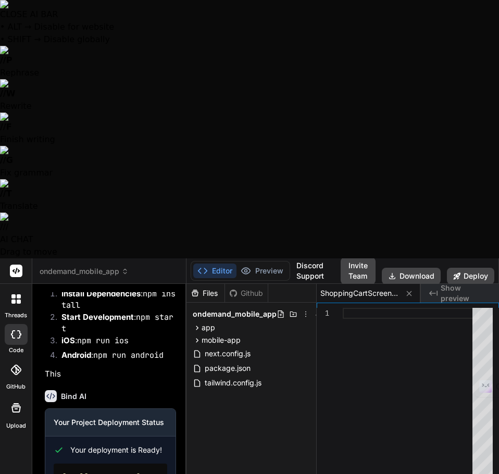
type textarea "Please fix it the error/issue you kn"
type textarea "x"
type textarea "Please fix it the error/issue you kno"
paste textarea "w"
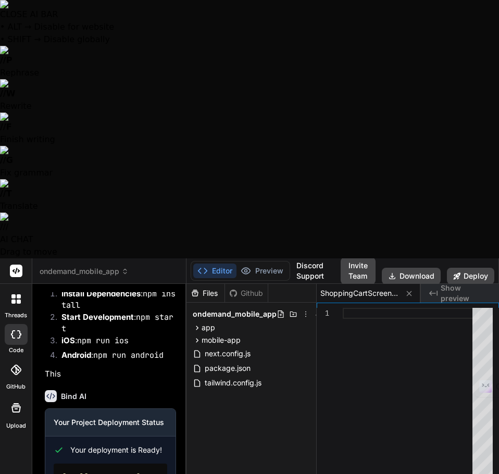
type textarea "x"
type textarea "Please fix it the error/issue you know"
type textarea "x"
type textarea "Please fix it the error/issue you know"
type textarea "x"
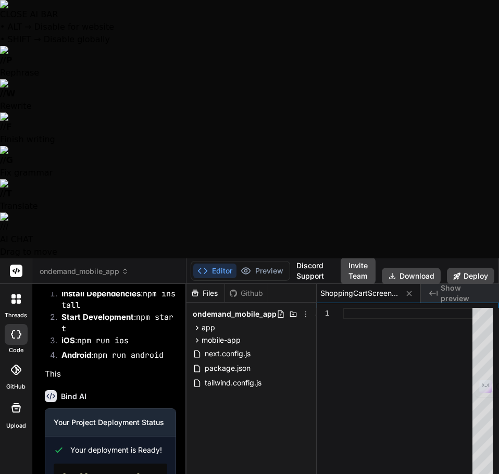
type textarea "Please fix it the error/issue you know h"
type textarea "x"
type textarea "Please fix it the error/issue you know ho"
type textarea "x"
type textarea "Please fix it the error/issue you know ho"
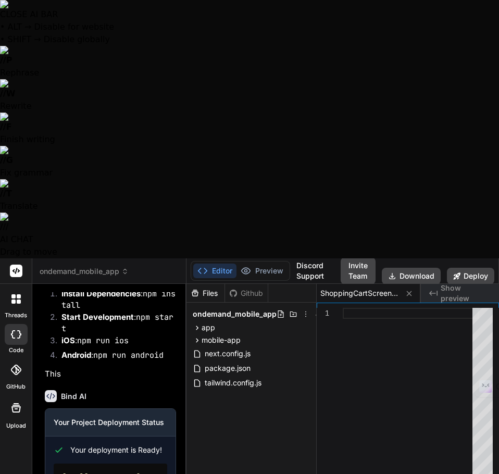
type textarea "x"
type textarea "Please fix it the error/issue you know ho"
paste textarea "w"
type textarea "x"
type textarea "Please fix it the error/issue you know how"
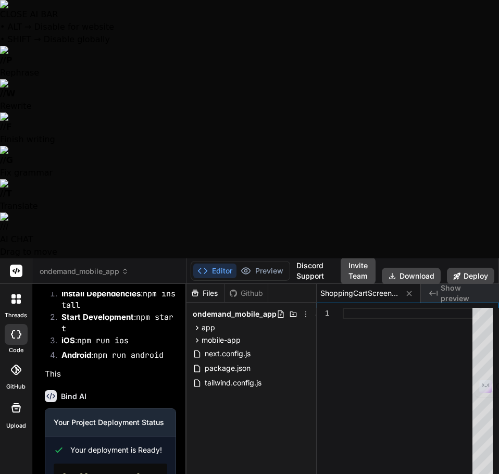
type textarea "x"
type textarea "Please fix it the error/issue you know how"
type textarea "x"
type textarea "Please fix it the error/issue you know how to"
type textarea "x"
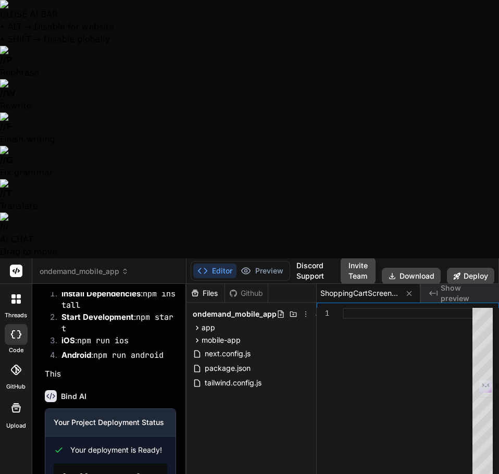
type textarea "Please fix it the error/issue you know how to"
type textarea "x"
type textarea "Please fix it the error/issue you know how to fi"
type textarea "x"
type textarea "Please fix it the error/issue you know how to fix"
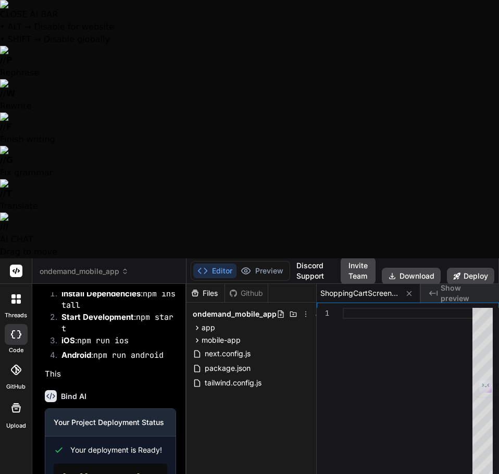
type textarea "x"
type textarea "Please fix it the error/issue you know how to fix it"
type textarea "x"
type textarea "Please fix it the error/issue you know how to fix it"
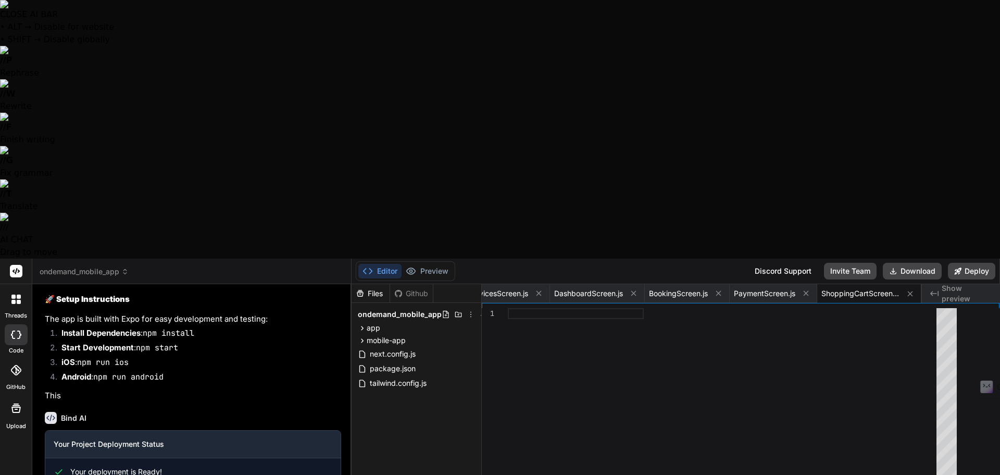
scroll to position [198, 0]
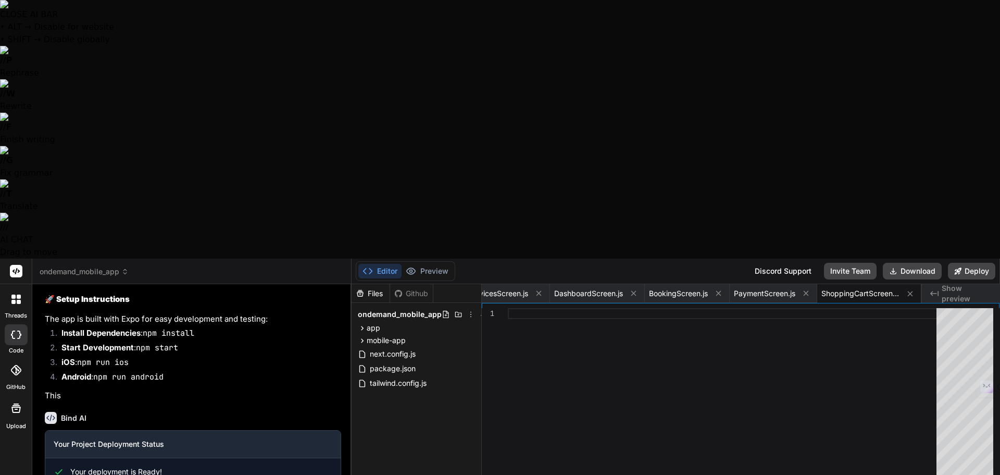
paste textarea "w"
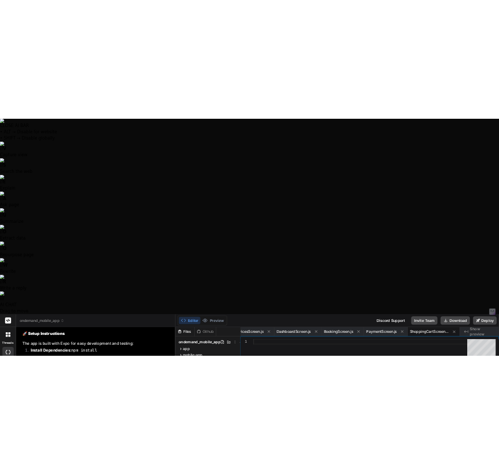
scroll to position [4036, 0]
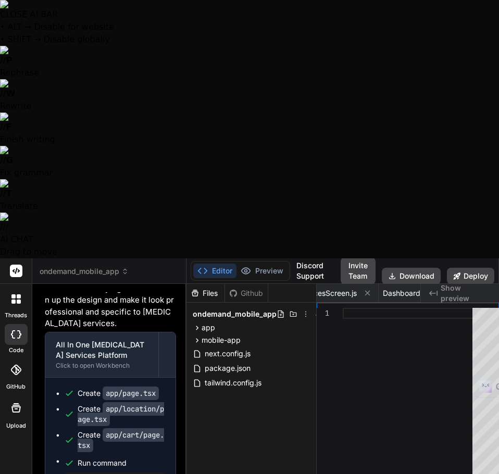
scroll to position [6907, 0]
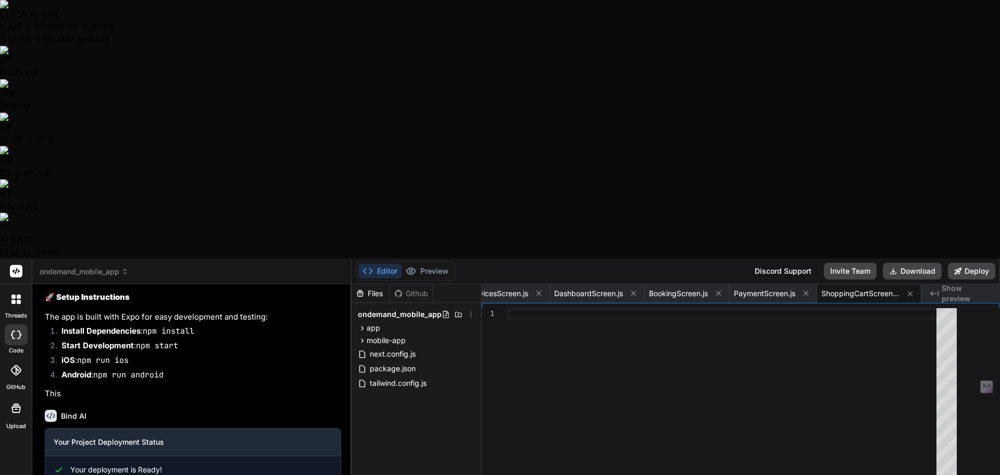
scroll to position [4036, 0]
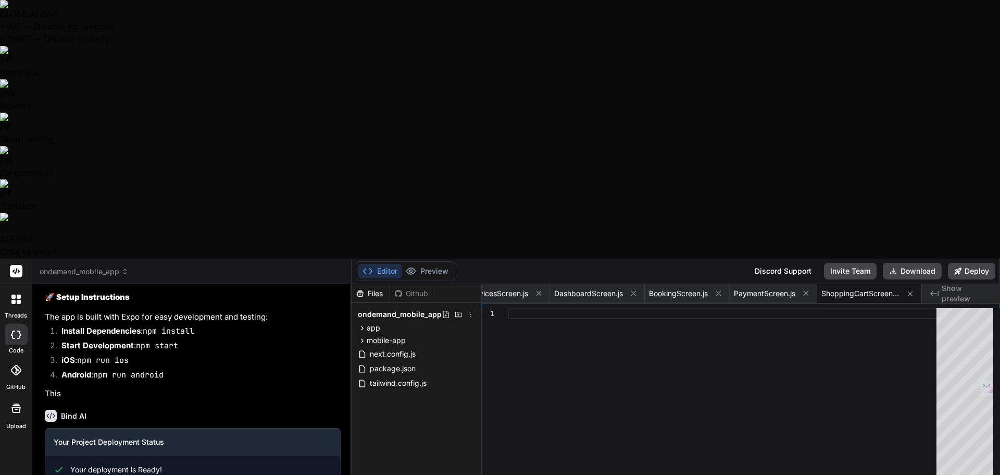
click at [16, 324] on div at bounding box center [16, 334] width 23 height 21
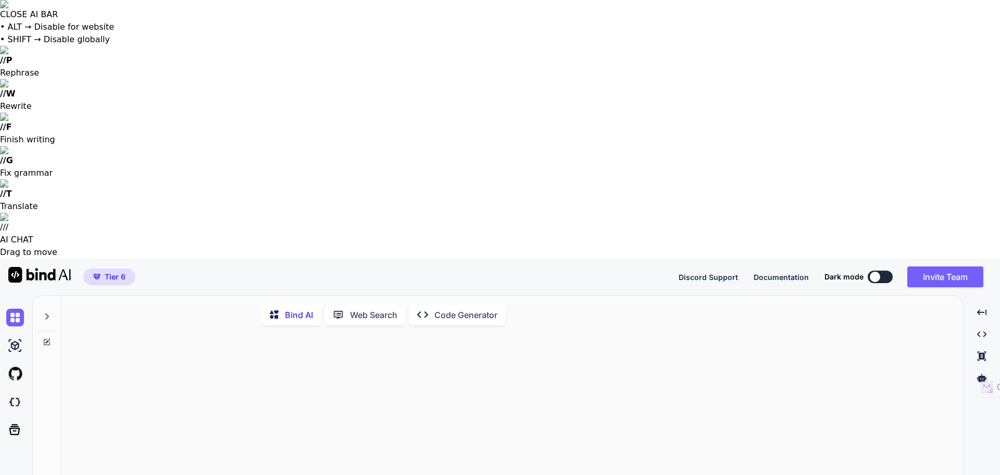
drag, startPoint x: 653, startPoint y: 410, endPoint x: 512, endPoint y: 284, distance: 188.9
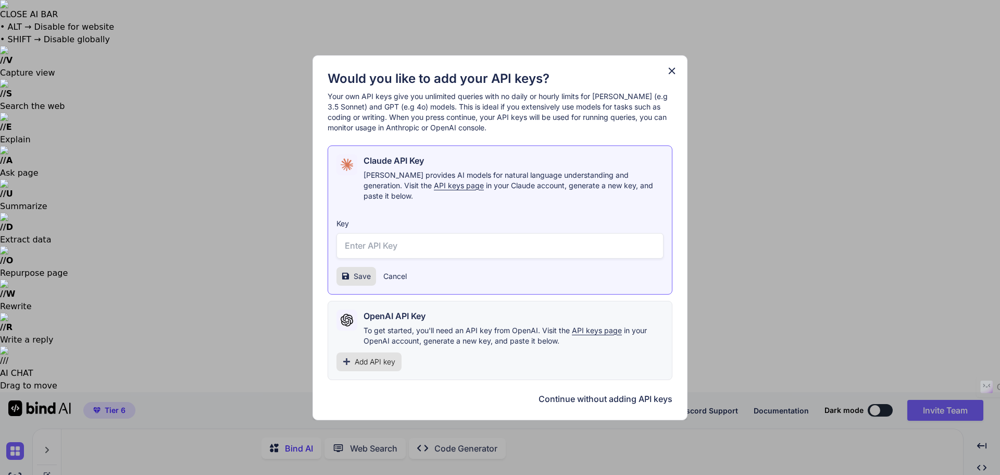
click at [392, 241] on input "text" at bounding box center [499, 246] width 327 height 26
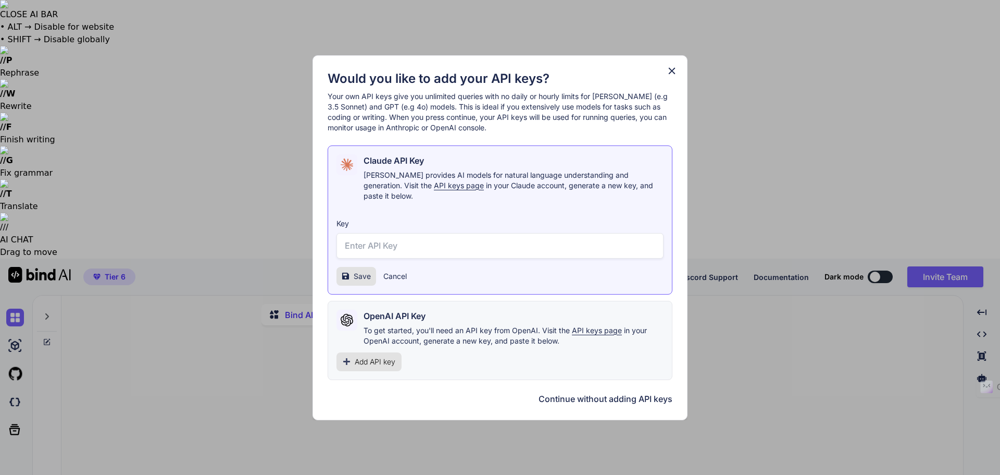
click at [392, 241] on input "text" at bounding box center [499, 246] width 327 height 26
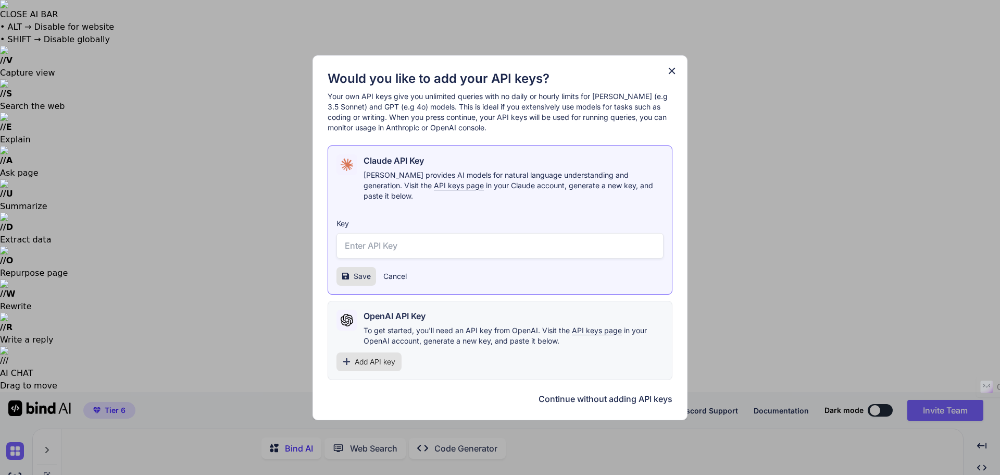
click at [664, 69] on div "Would you like to add your API keys? Your own API keys give you unlimited queri…" at bounding box center [500, 237] width 375 height 365
click at [677, 77] on icon at bounding box center [671, 70] width 11 height 11
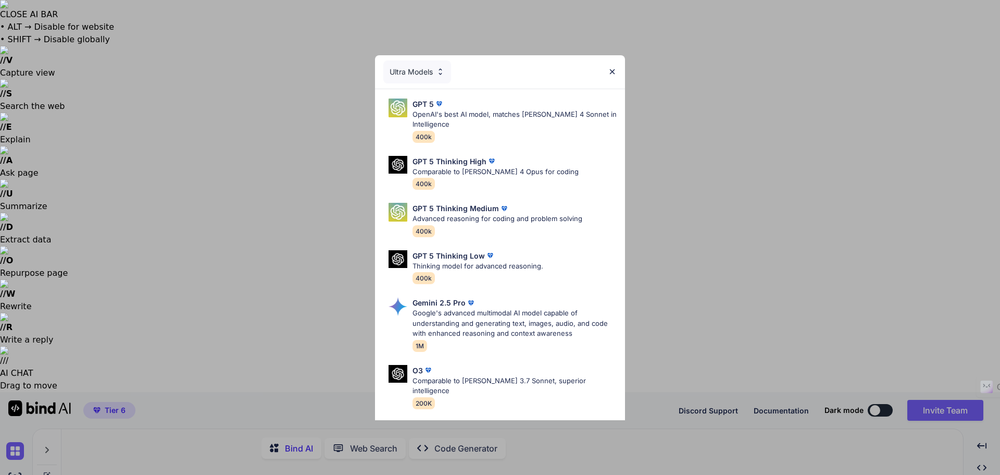
click at [615, 244] on div "GPT 5 OpenAI's best AI model, matches [PERSON_NAME] 4 Sonnet in Intelligence 40…" at bounding box center [500, 298] width 250 height 418
click at [438, 79] on div "Ultra Models" at bounding box center [417, 71] width 68 height 23
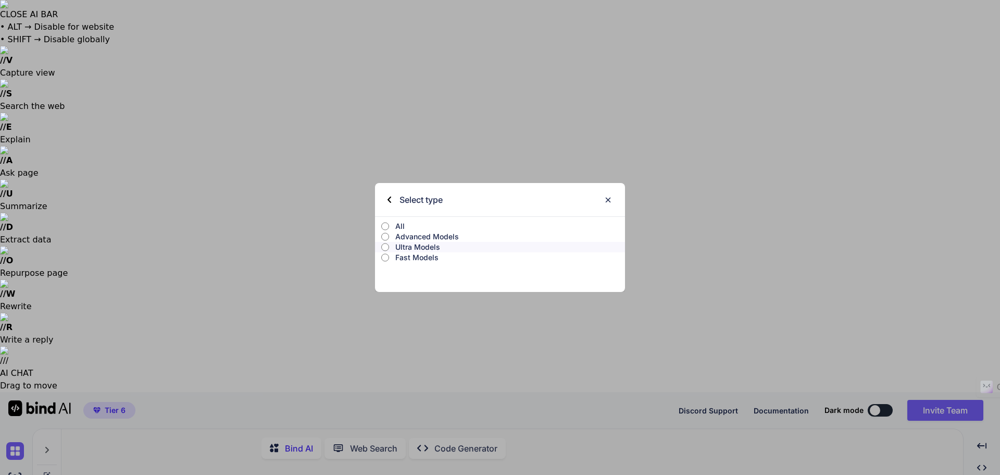
click at [382, 231] on label "All" at bounding box center [500, 226] width 250 height 10
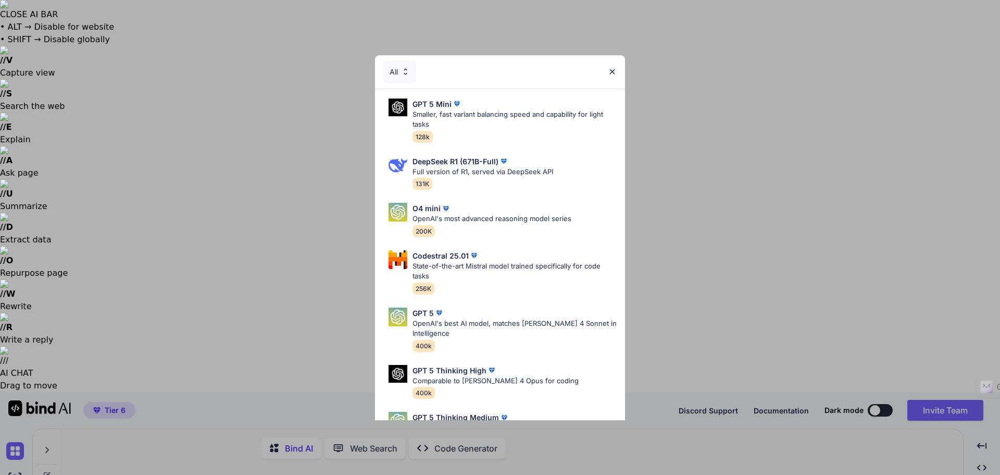
click at [616, 66] on div "All" at bounding box center [500, 71] width 250 height 33
click at [614, 68] on img at bounding box center [612, 71] width 9 height 9
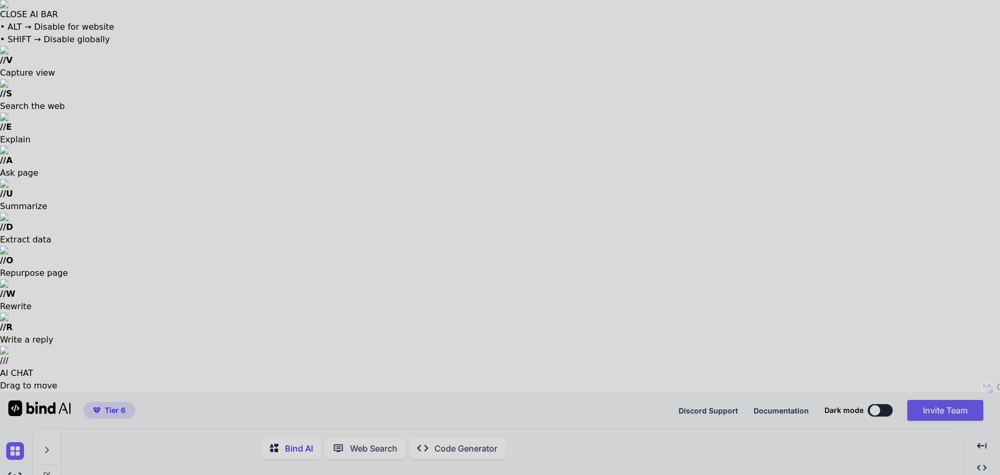
click at [363, 426] on div at bounding box center [500, 237] width 1000 height 475
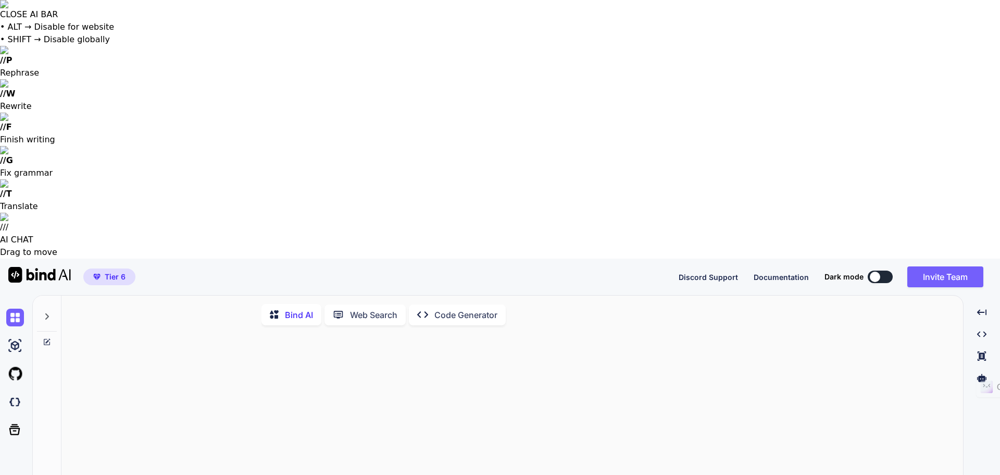
drag, startPoint x: 361, startPoint y: 420, endPoint x: 321, endPoint y: 207, distance: 217.3
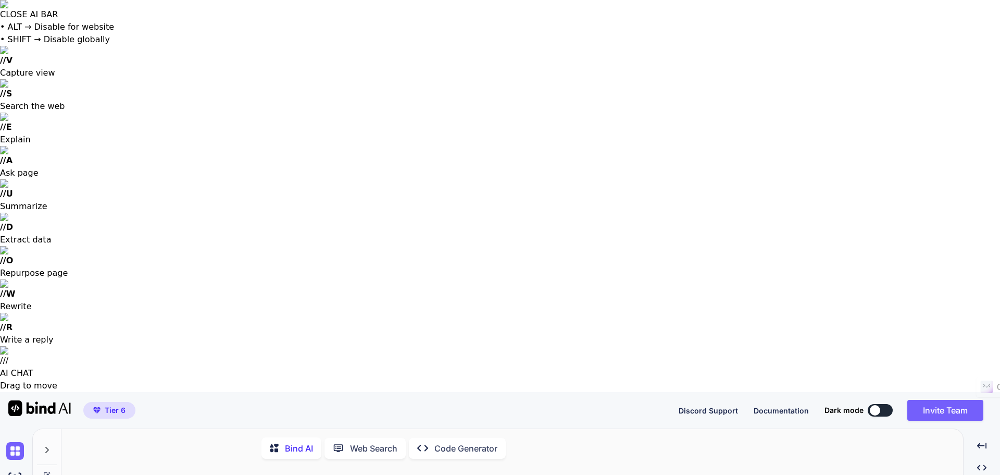
click at [379, 442] on p "Web Search" at bounding box center [373, 448] width 47 height 13
click at [269, 435] on div "Bind AI" at bounding box center [291, 445] width 60 height 21
click at [365, 442] on p "Web Search" at bounding box center [373, 448] width 47 height 13
